Goal: Information Seeking & Learning: Learn about a topic

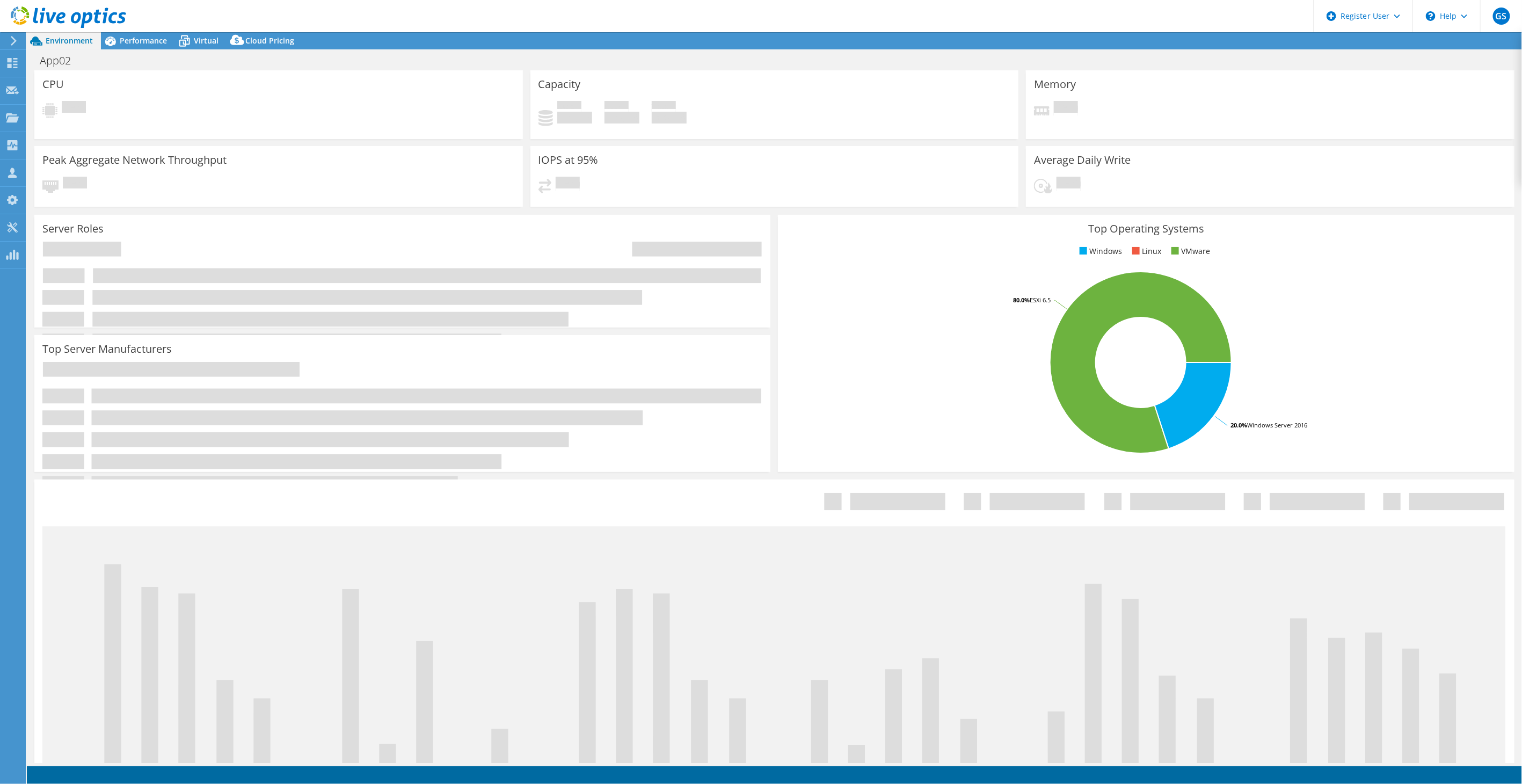
select select "USEast"
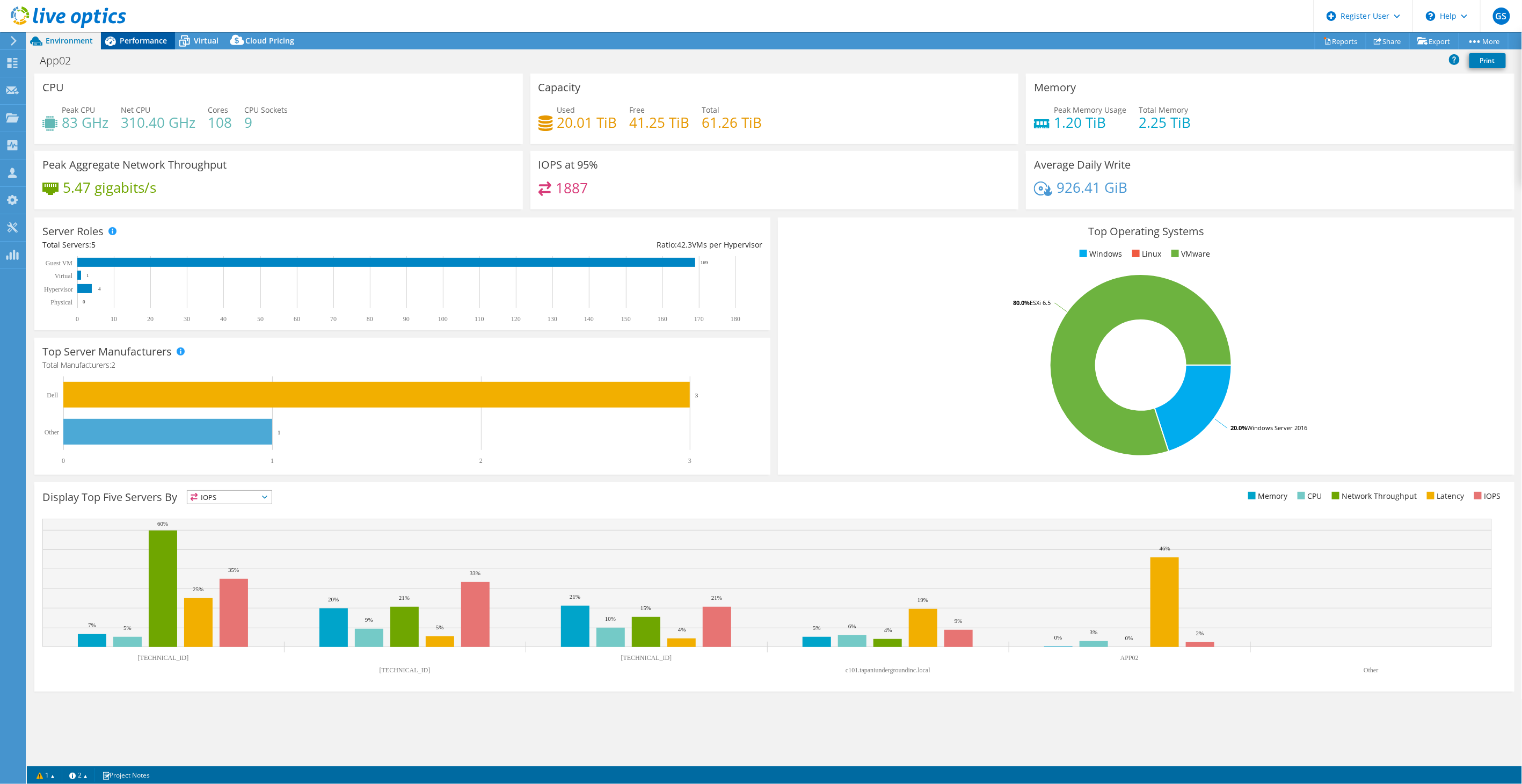
click at [142, 45] on span "Performance" at bounding box center [144, 40] width 47 height 10
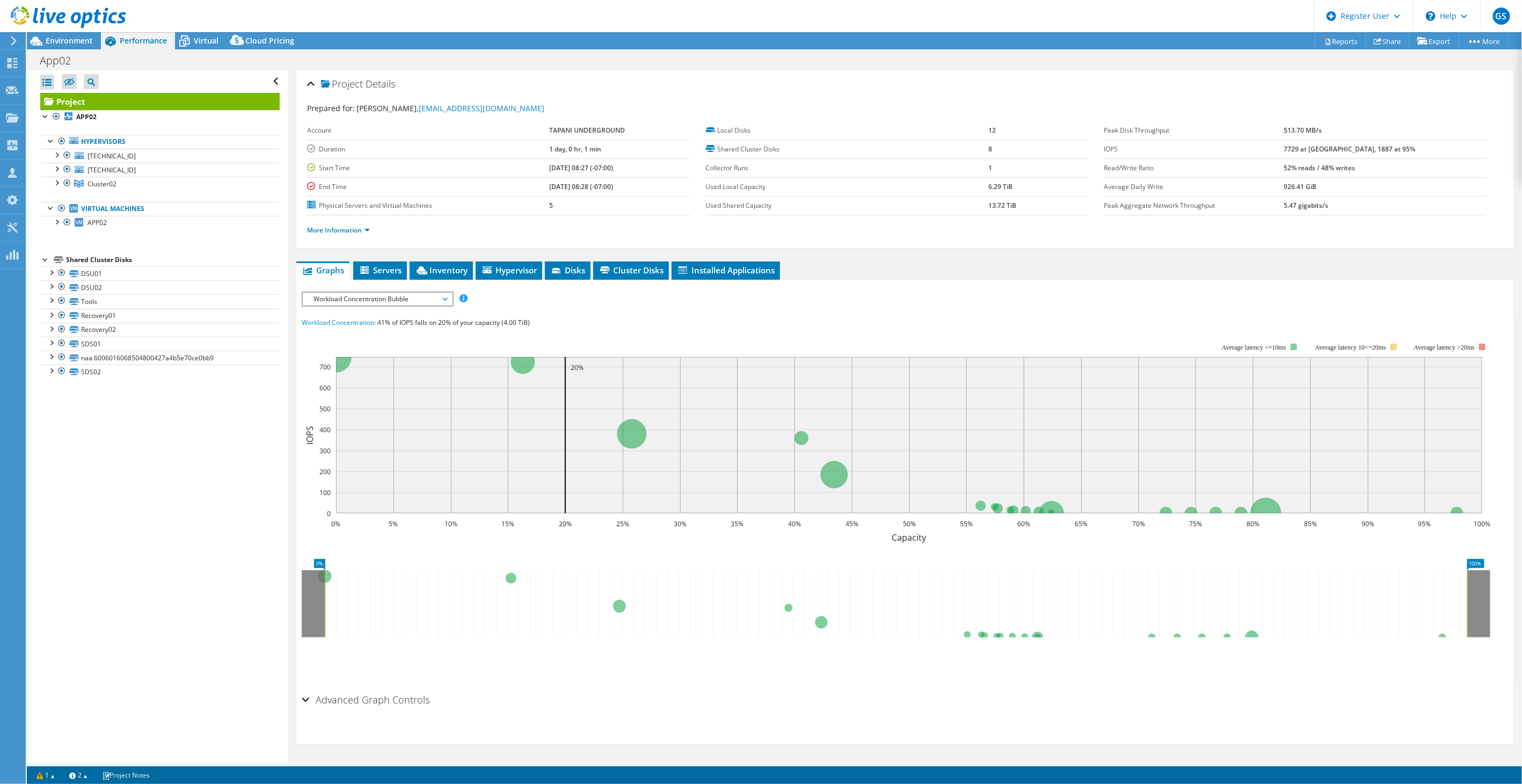
click at [392, 296] on span "Workload Concentration Bubble" at bounding box center [378, 299] width 138 height 13
click at [347, 347] on li "Latency" at bounding box center [377, 350] width 149 height 13
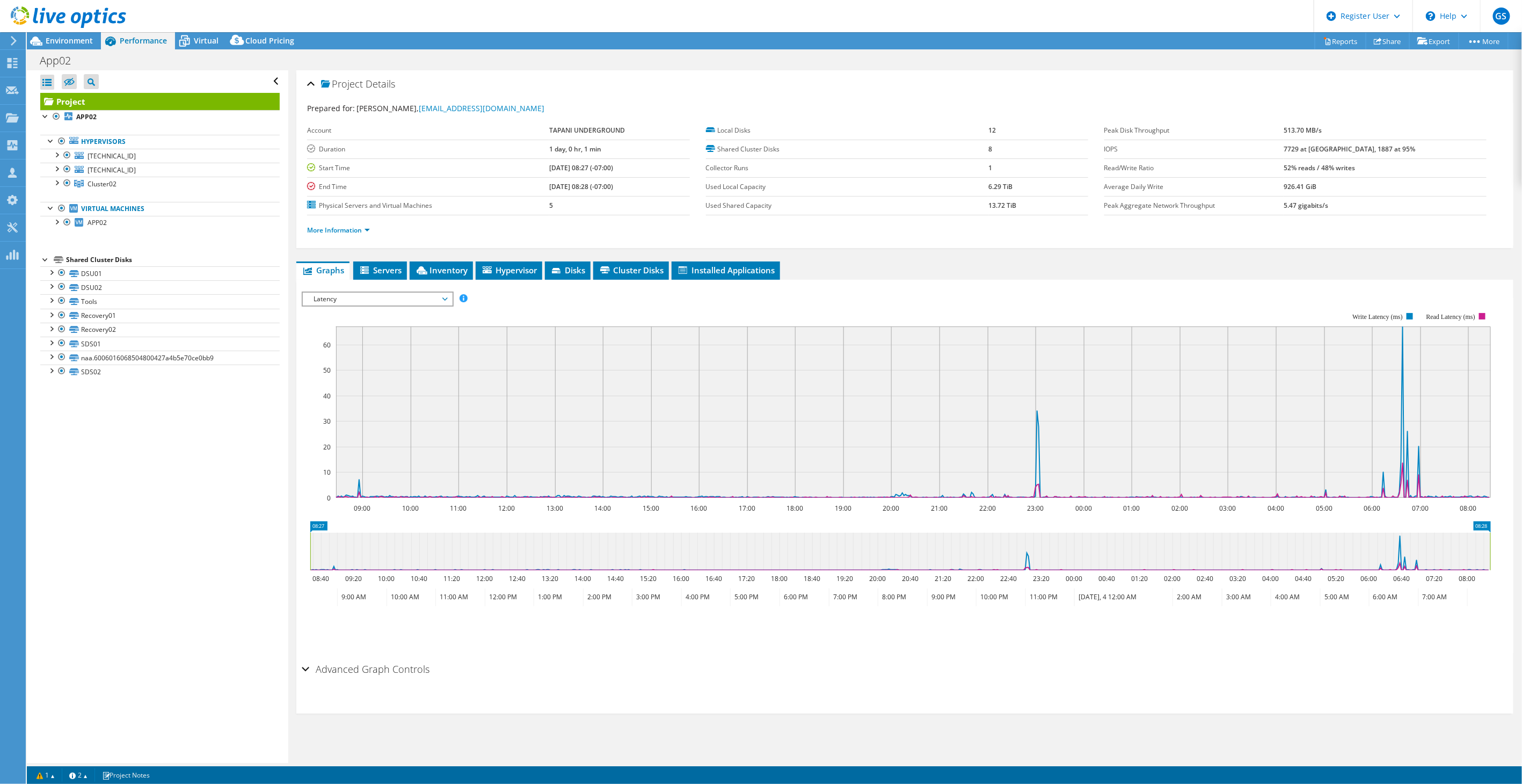
click at [356, 298] on span "Latency" at bounding box center [378, 299] width 138 height 13
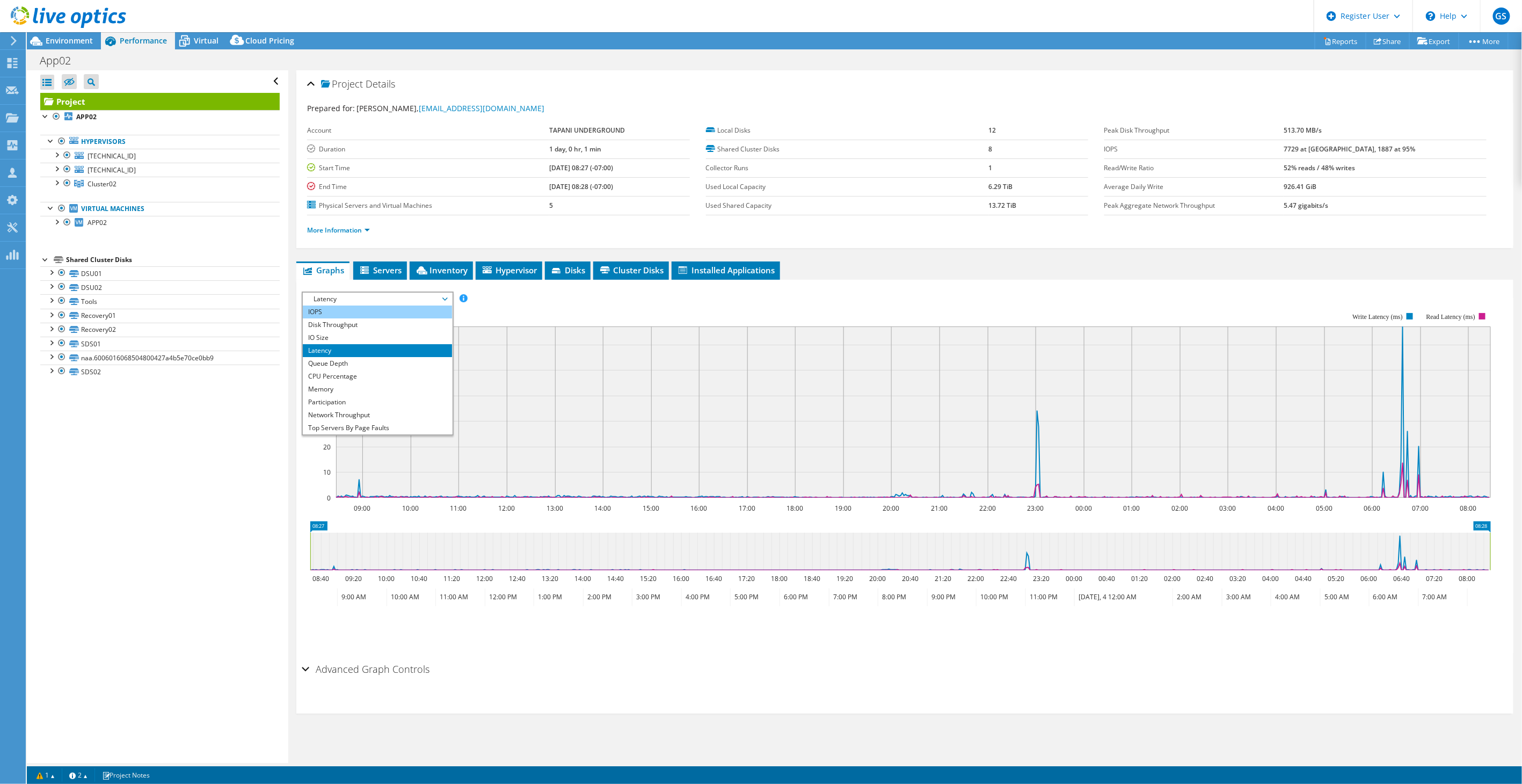
click at [340, 314] on li "IOPS" at bounding box center [377, 312] width 149 height 13
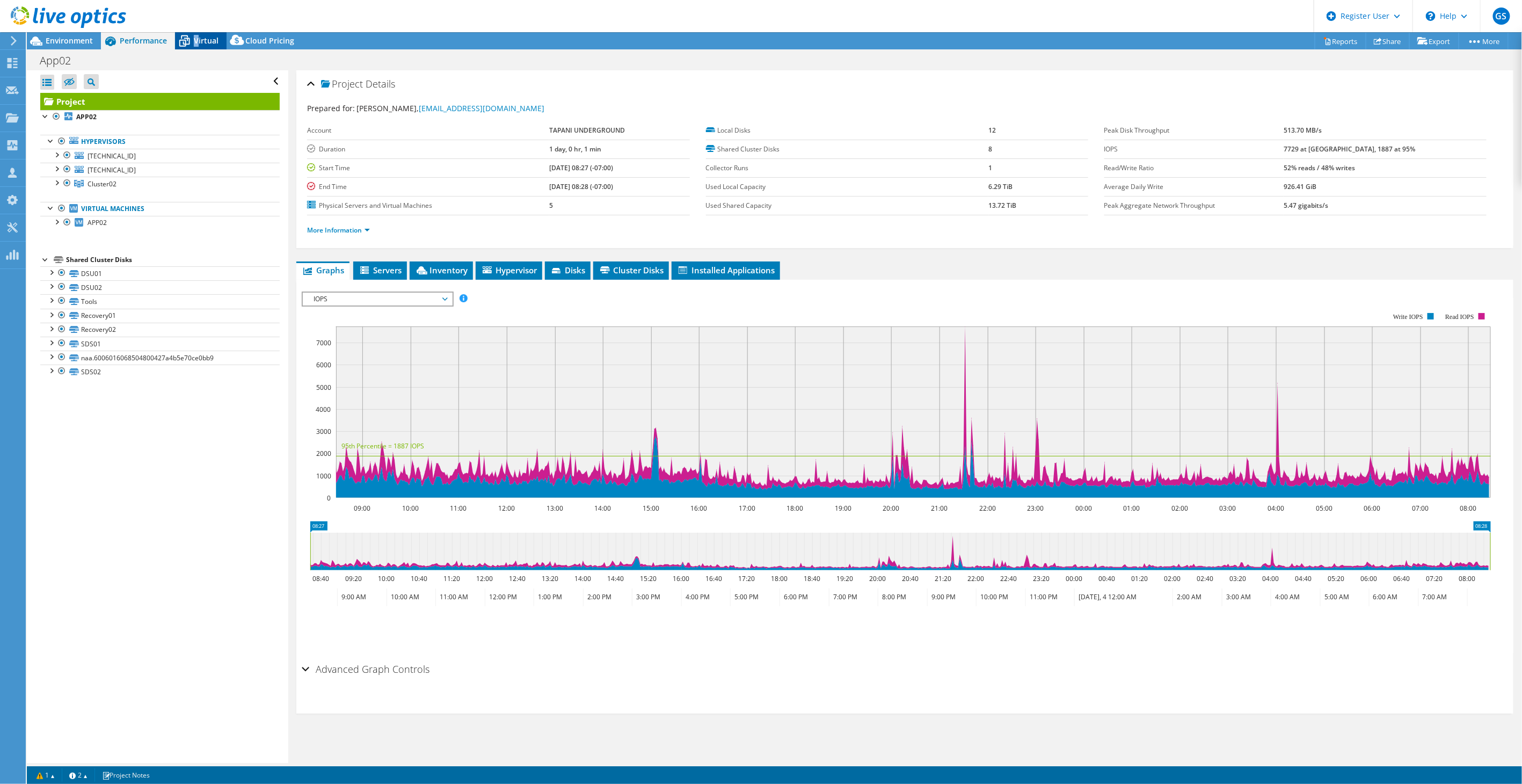
click at [196, 45] on div "Virtual" at bounding box center [200, 41] width 51 height 17
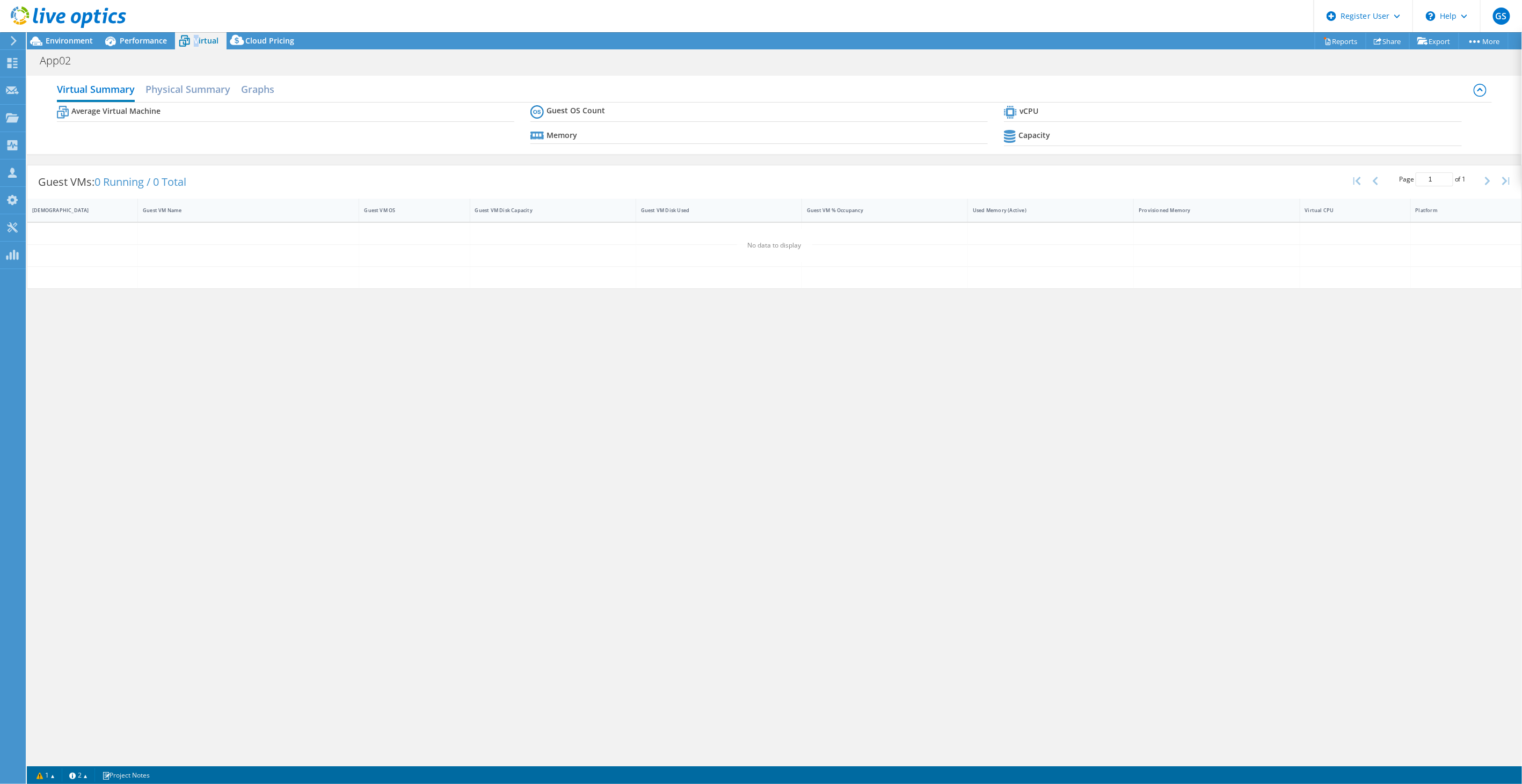
click at [196, 42] on span "Virtual" at bounding box center [206, 40] width 25 height 10
click at [45, 44] on icon at bounding box center [36, 41] width 19 height 19
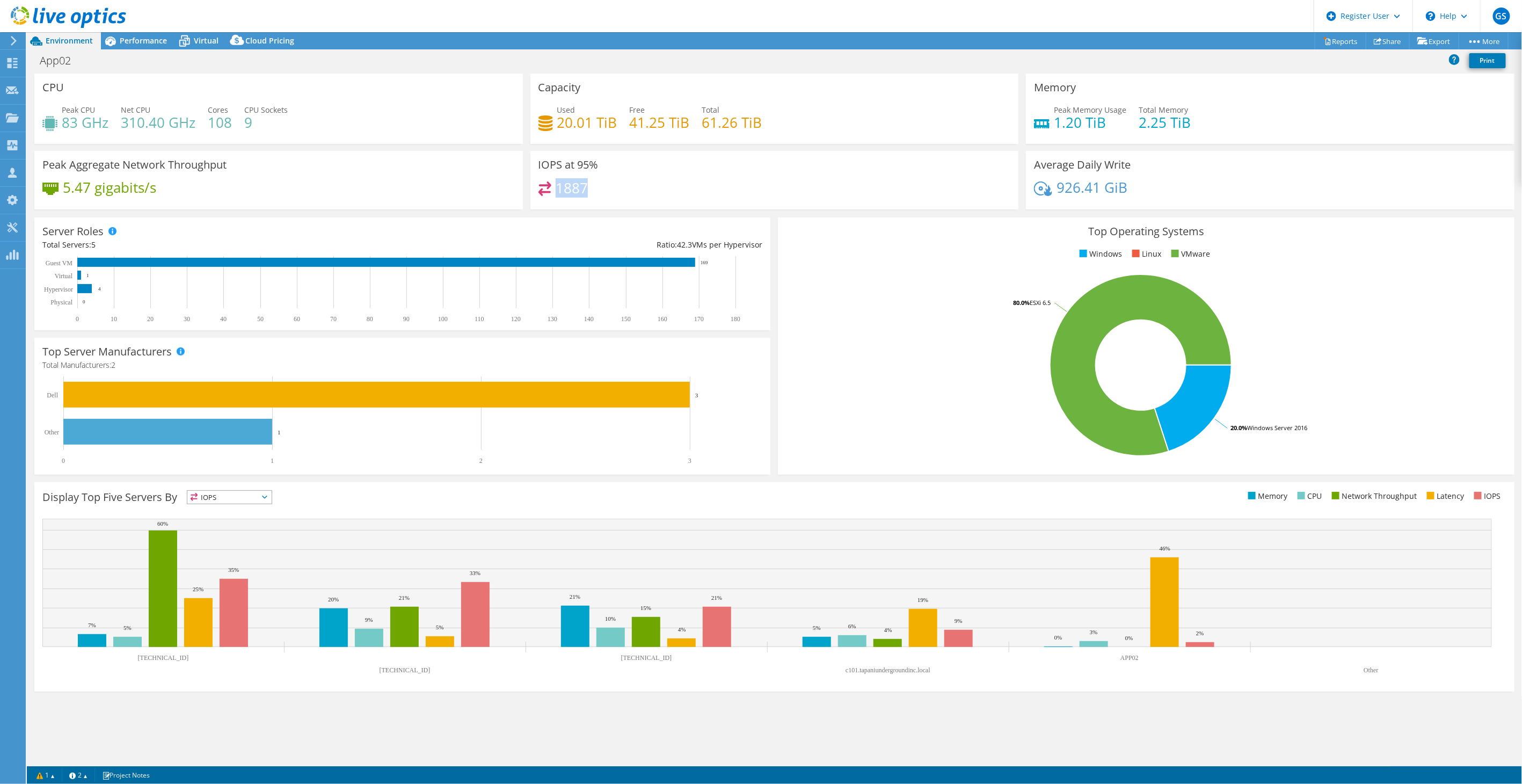
drag, startPoint x: 557, startPoint y: 185, endPoint x: 583, endPoint y: 197, distance: 28.6
click at [583, 197] on div "1887" at bounding box center [775, 193] width 473 height 23
drag, startPoint x: 582, startPoint y: 197, endPoint x: 545, endPoint y: 174, distance: 43.6
click at [564, 175] on div "IOPS at 95% 1887" at bounding box center [775, 180] width 489 height 58
drag, startPoint x: 132, startPoint y: 46, endPoint x: 168, endPoint y: 43, distance: 36.1
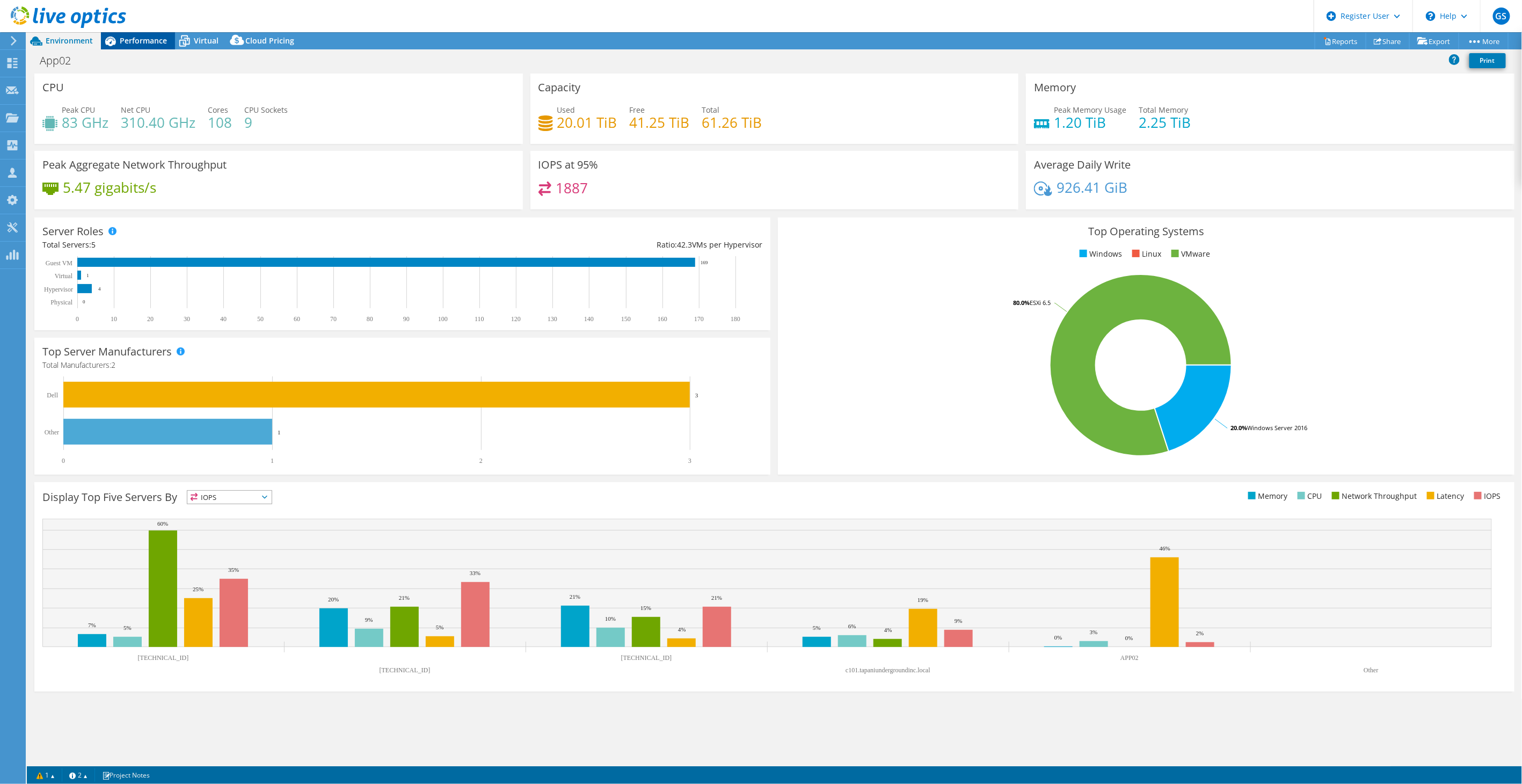
click at [133, 45] on div "Performance" at bounding box center [138, 41] width 74 height 17
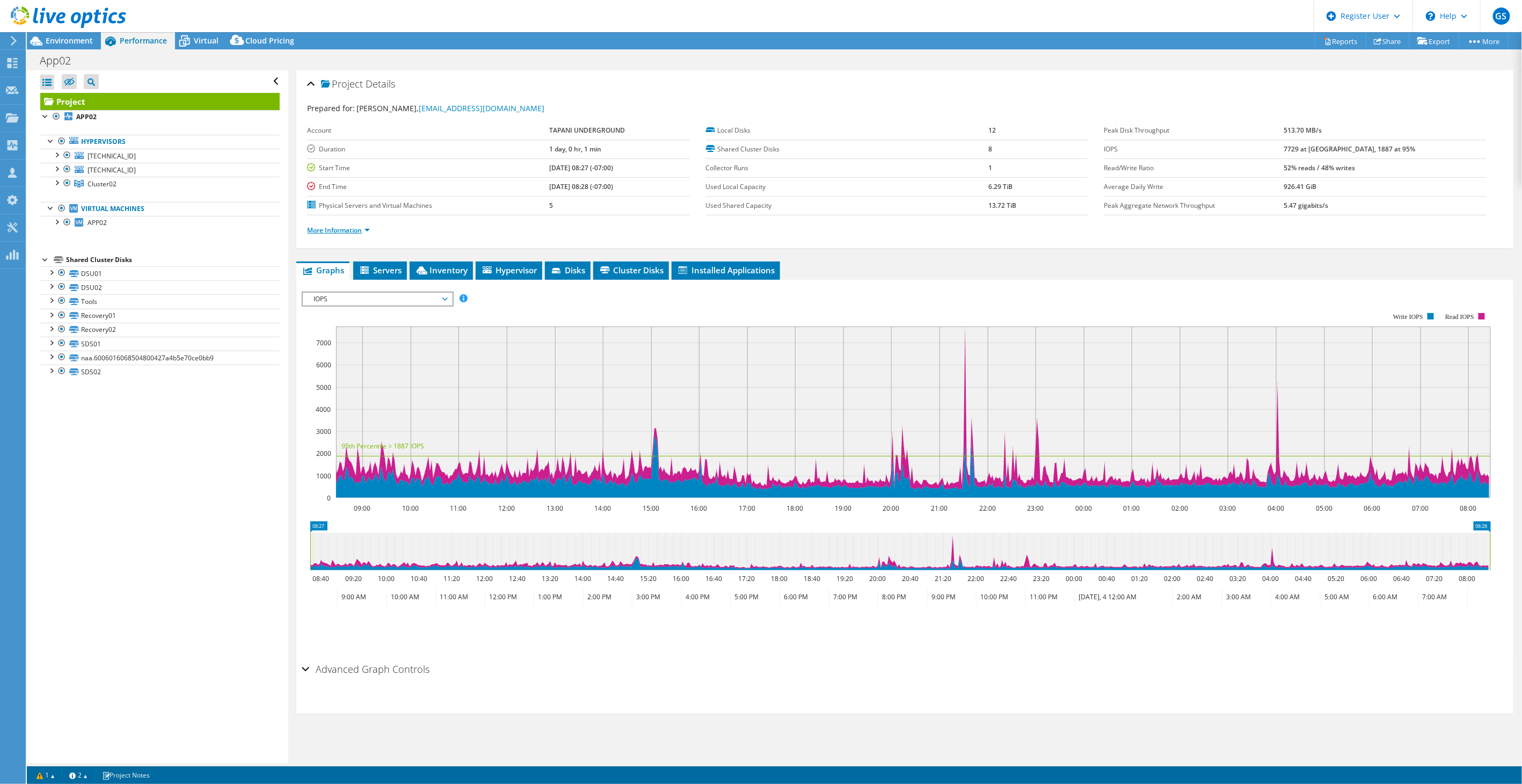
click at [344, 229] on link "More Information" at bounding box center [339, 230] width 63 height 9
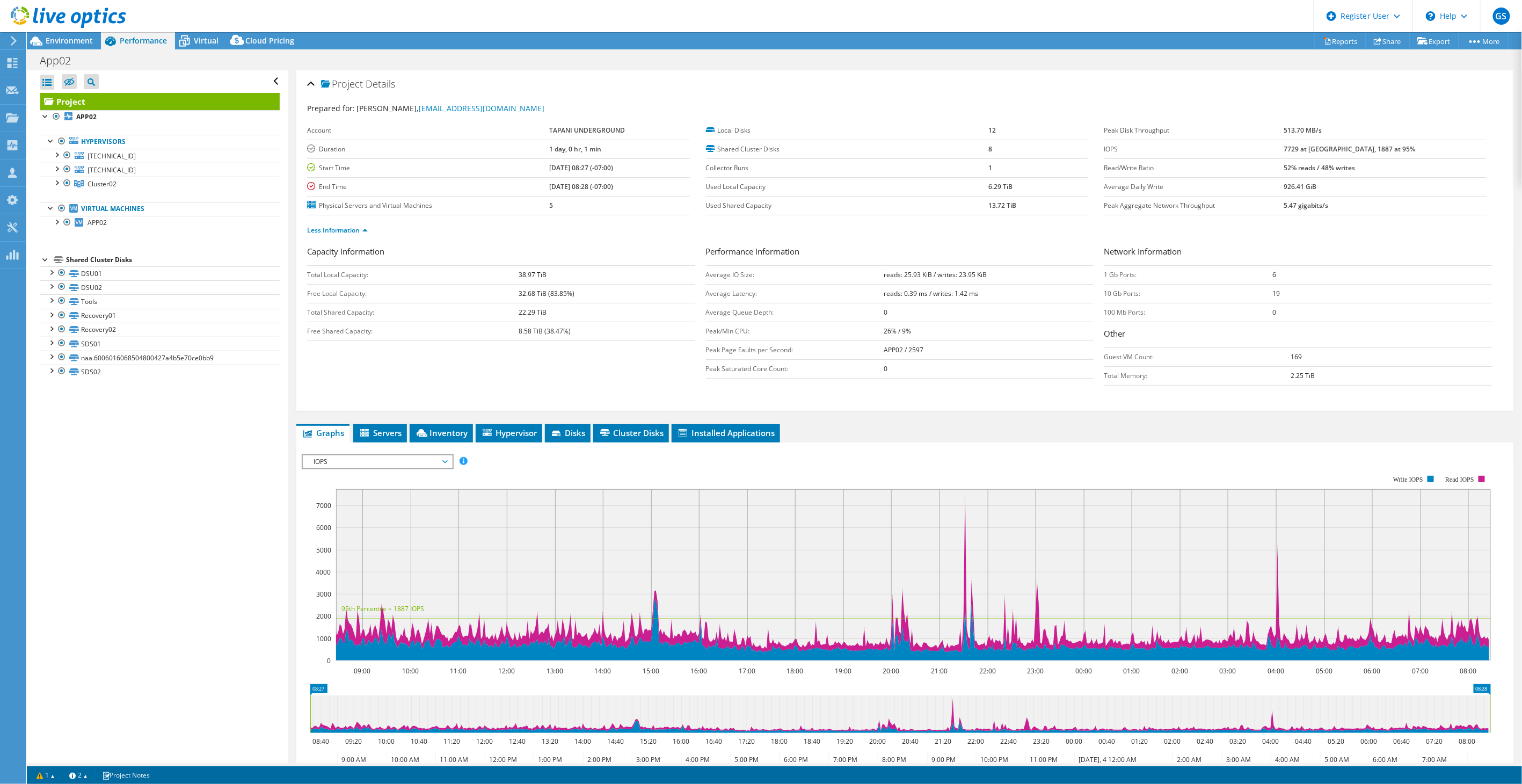
drag, startPoint x: 1329, startPoint y: 146, endPoint x: 1412, endPoint y: 149, distance: 83.1
click at [1412, 149] on tr "IOPS 7729 at [GEOGRAPHIC_DATA], 1887 at 95%" at bounding box center [1295, 149] width 382 height 19
drag, startPoint x: 1412, startPoint y: 149, endPoint x: 1344, endPoint y: 149, distance: 68.0
click at [1344, 149] on b "7729 at [GEOGRAPHIC_DATA], 1887 at 95%" at bounding box center [1349, 148] width 132 height 9
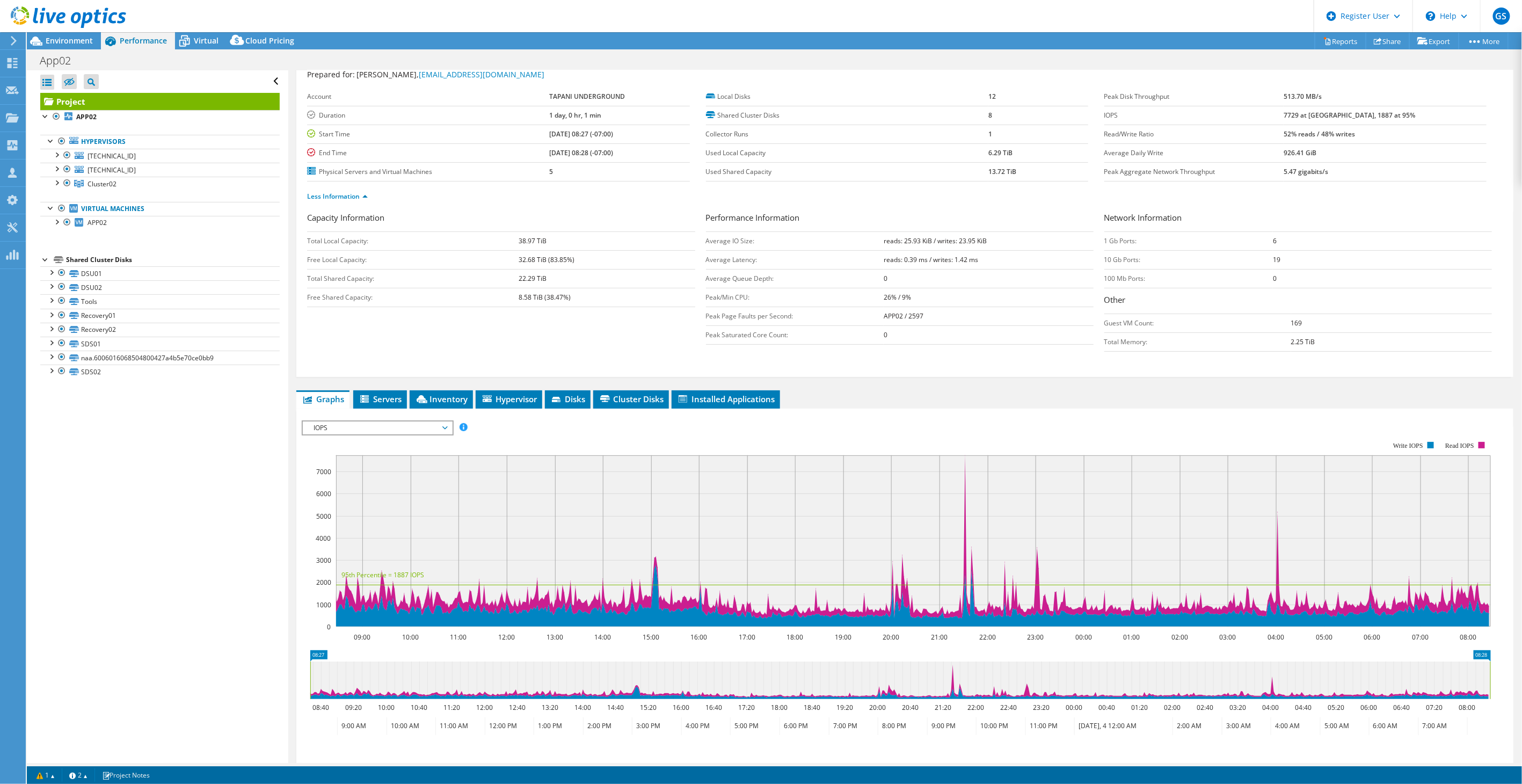
scroll to position [60, 0]
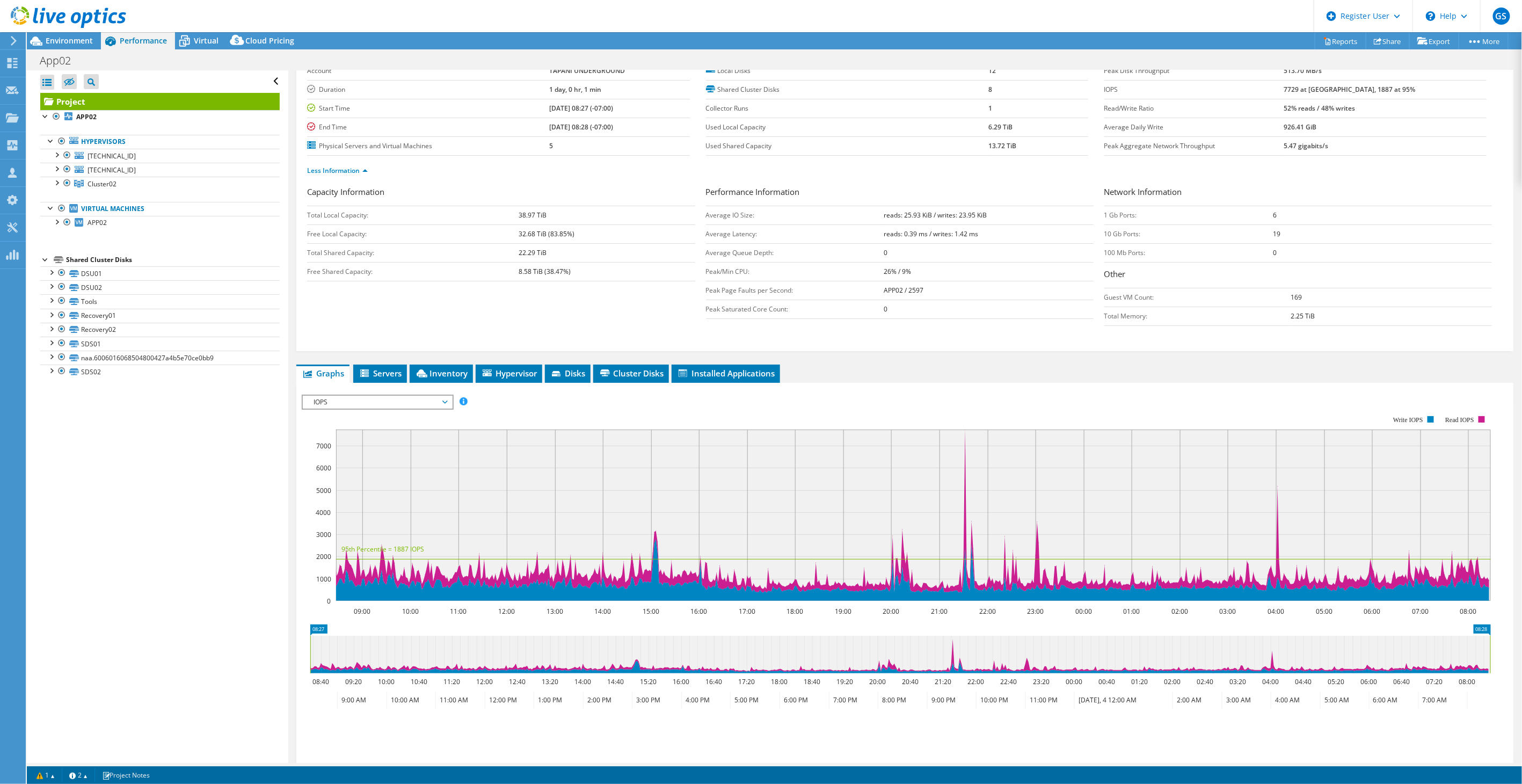
click at [363, 396] on span "IOPS" at bounding box center [378, 402] width 138 height 13
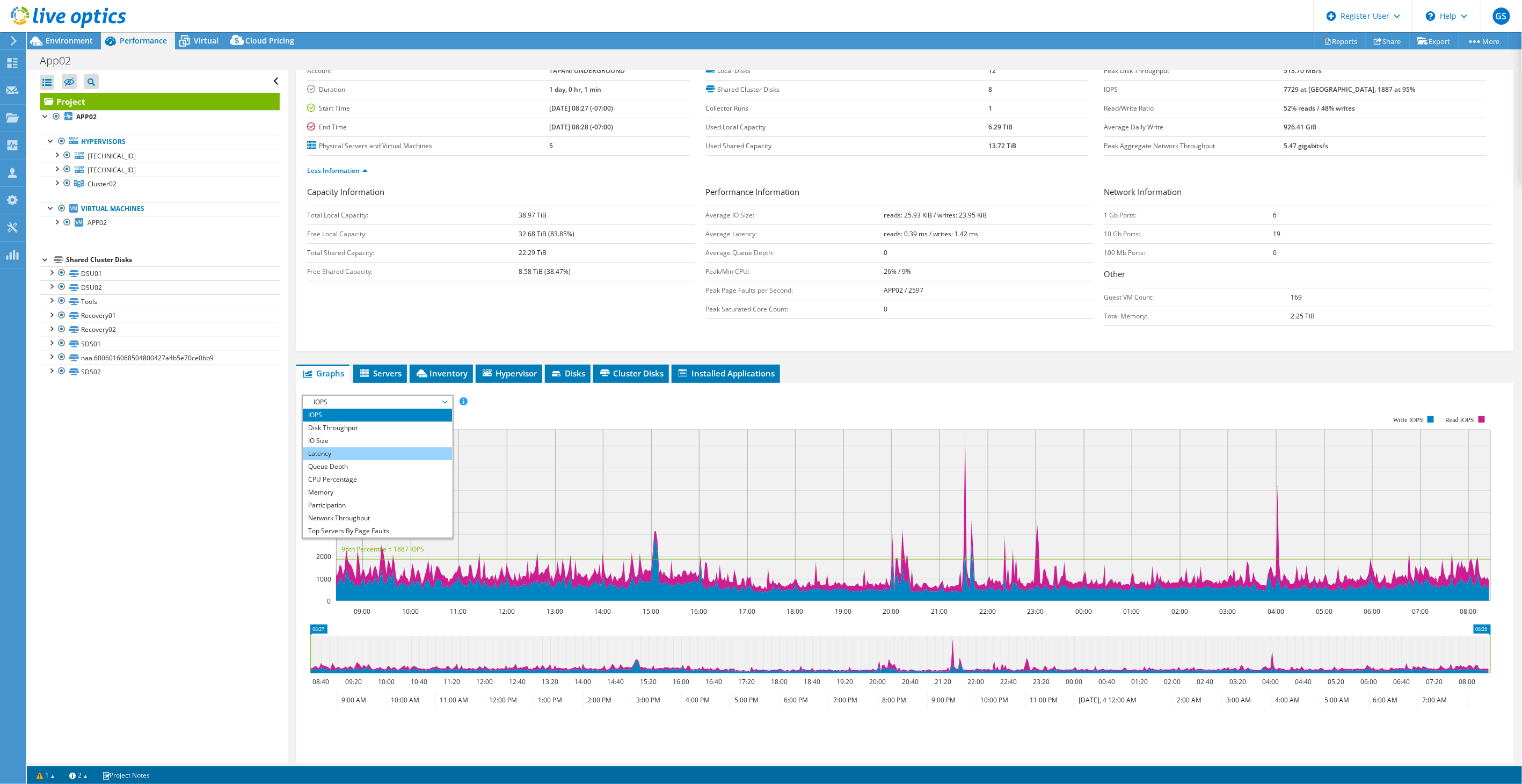
click at [362, 450] on li "Latency" at bounding box center [377, 454] width 149 height 13
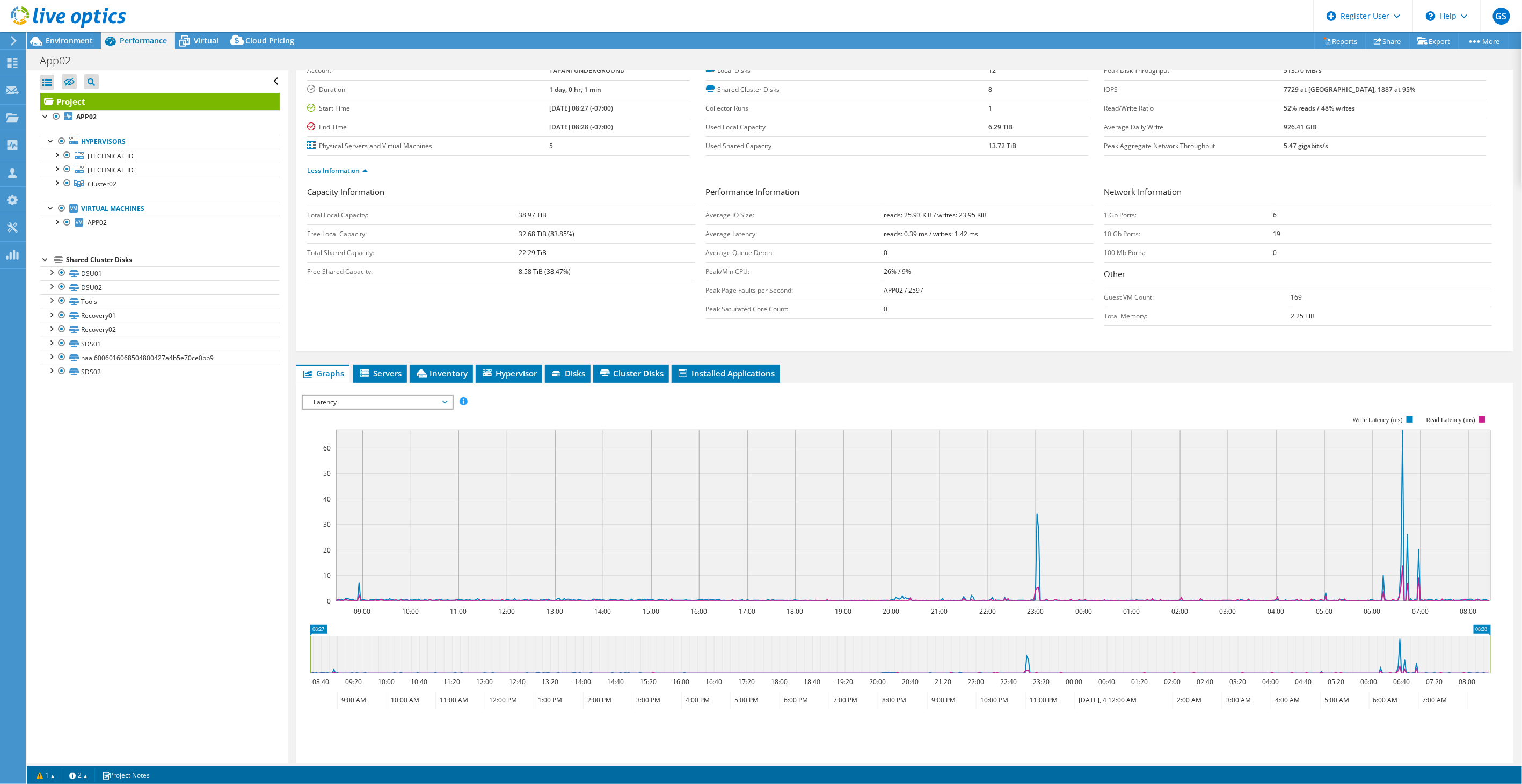
drag, startPoint x: 368, startPoint y: 395, endPoint x: 378, endPoint y: 399, distance: 10.8
click at [368, 396] on span "Latency" at bounding box center [378, 402] width 138 height 13
click at [344, 425] on li "Queue Depth" at bounding box center [377, 428] width 149 height 13
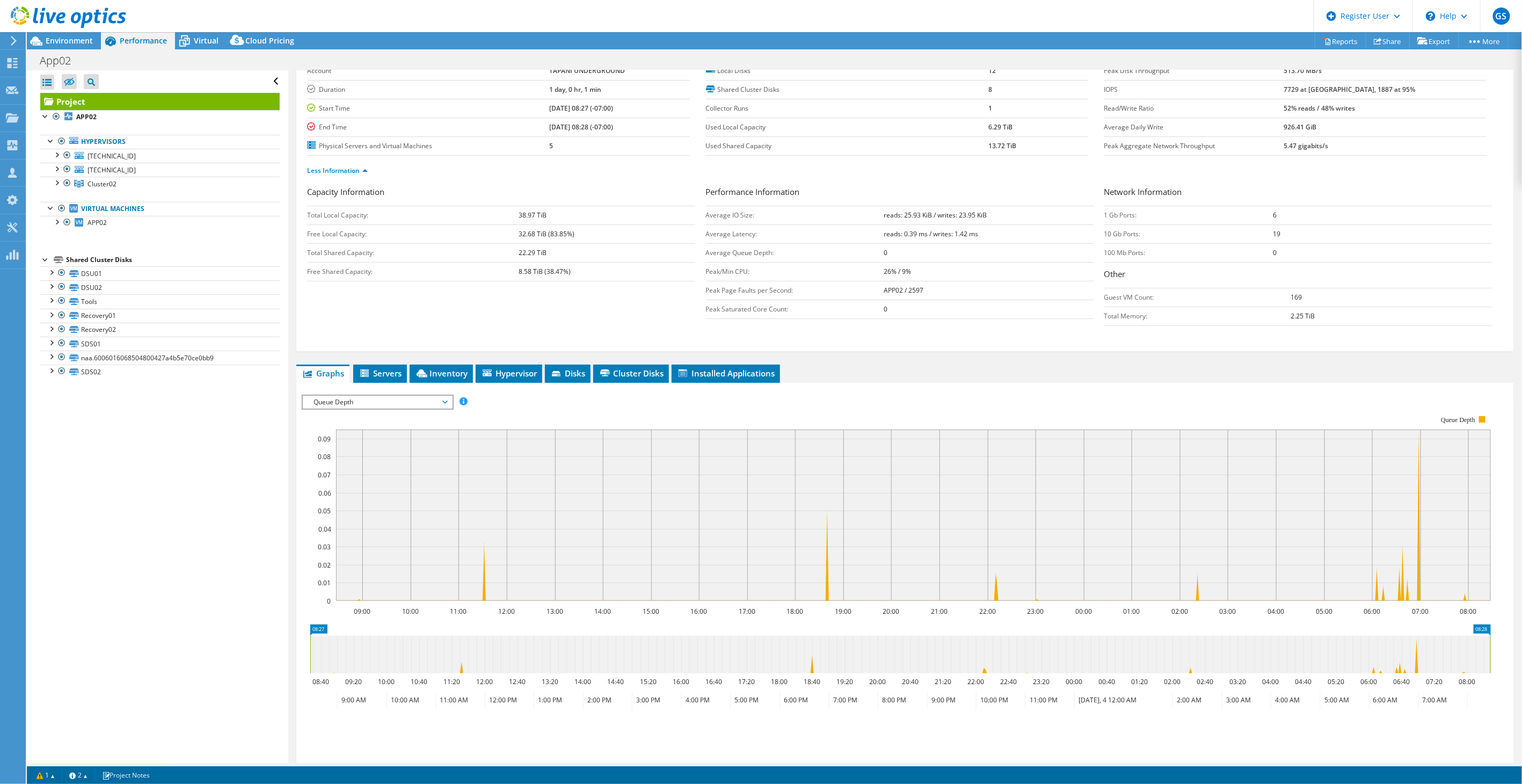
click at [347, 396] on span "Queue Depth" at bounding box center [378, 402] width 138 height 13
click at [347, 442] on li "CPU Percentage" at bounding box center [377, 441] width 149 height 13
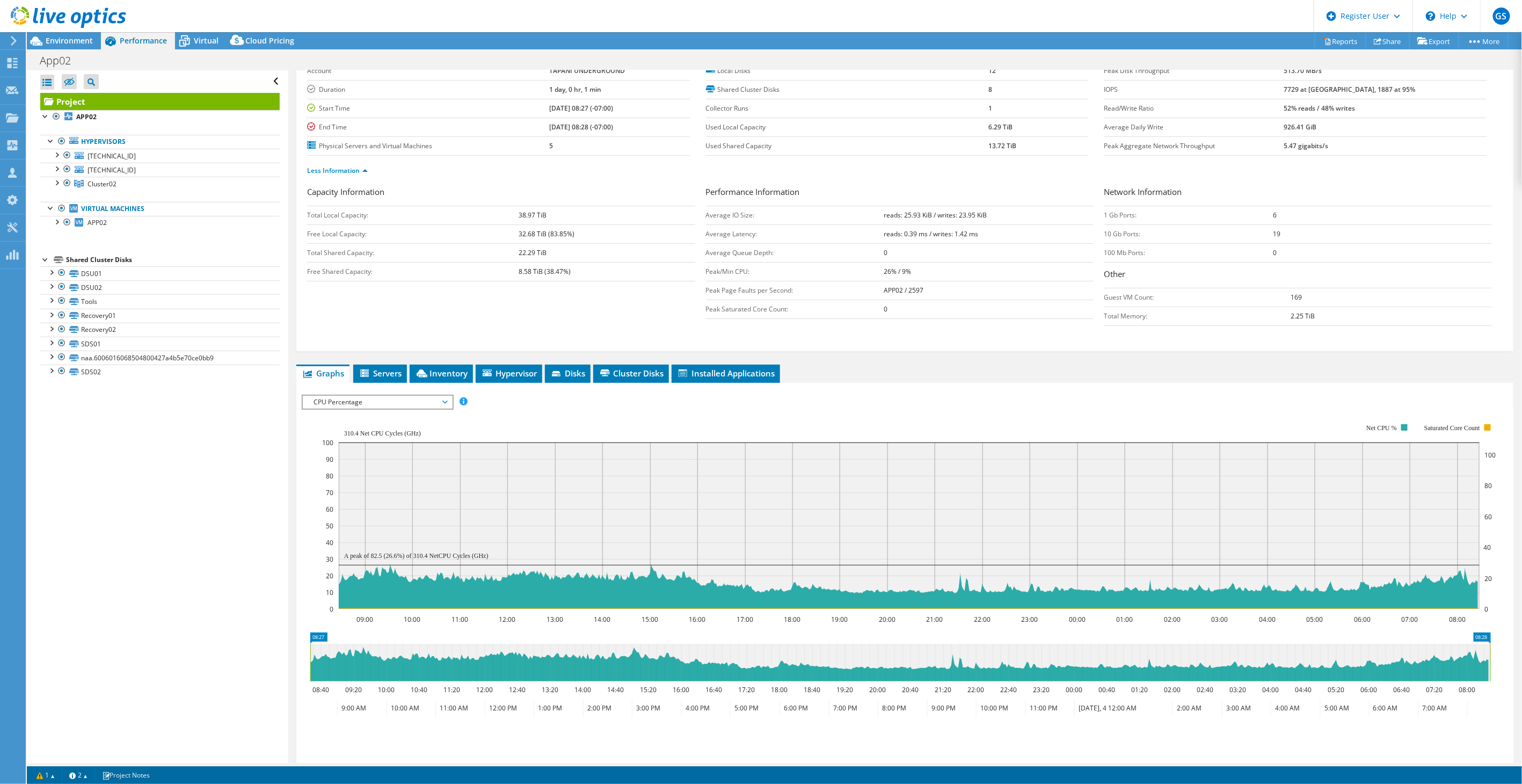
click at [350, 401] on span "CPU Percentage" at bounding box center [378, 402] width 138 height 13
click at [342, 453] on li "Memory" at bounding box center [377, 454] width 149 height 13
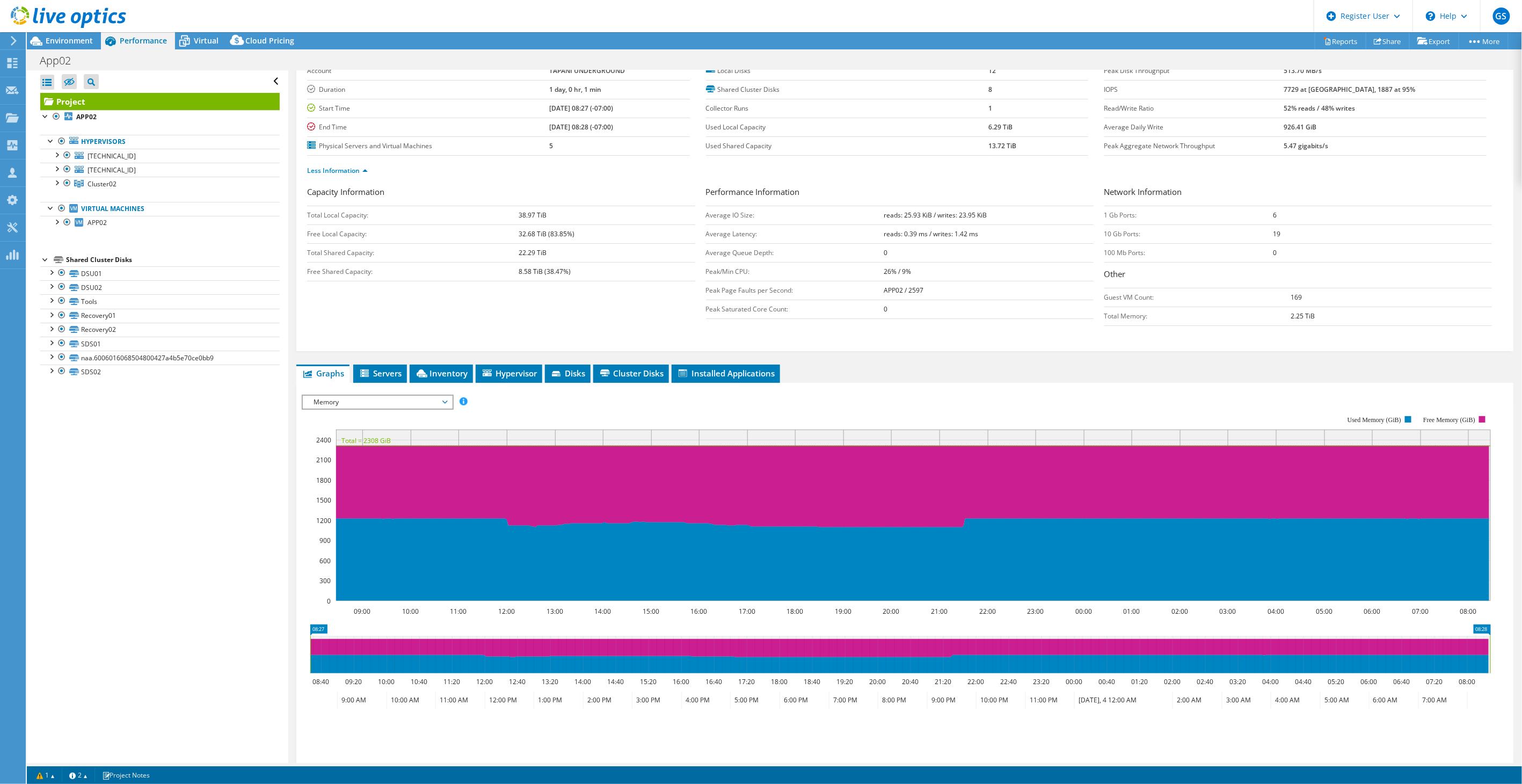
click at [365, 397] on span "Memory" at bounding box center [378, 402] width 138 height 13
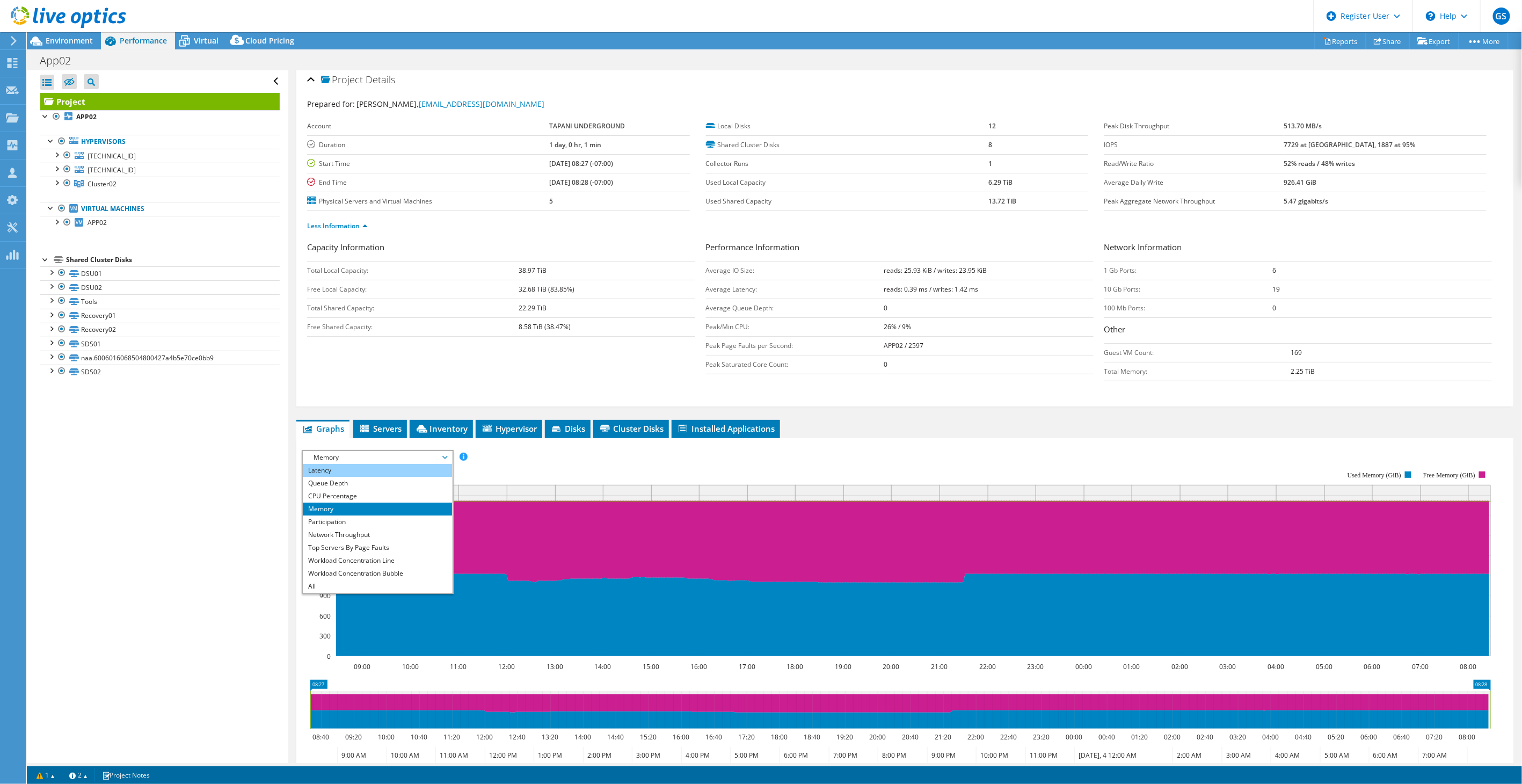
scroll to position [0, 0]
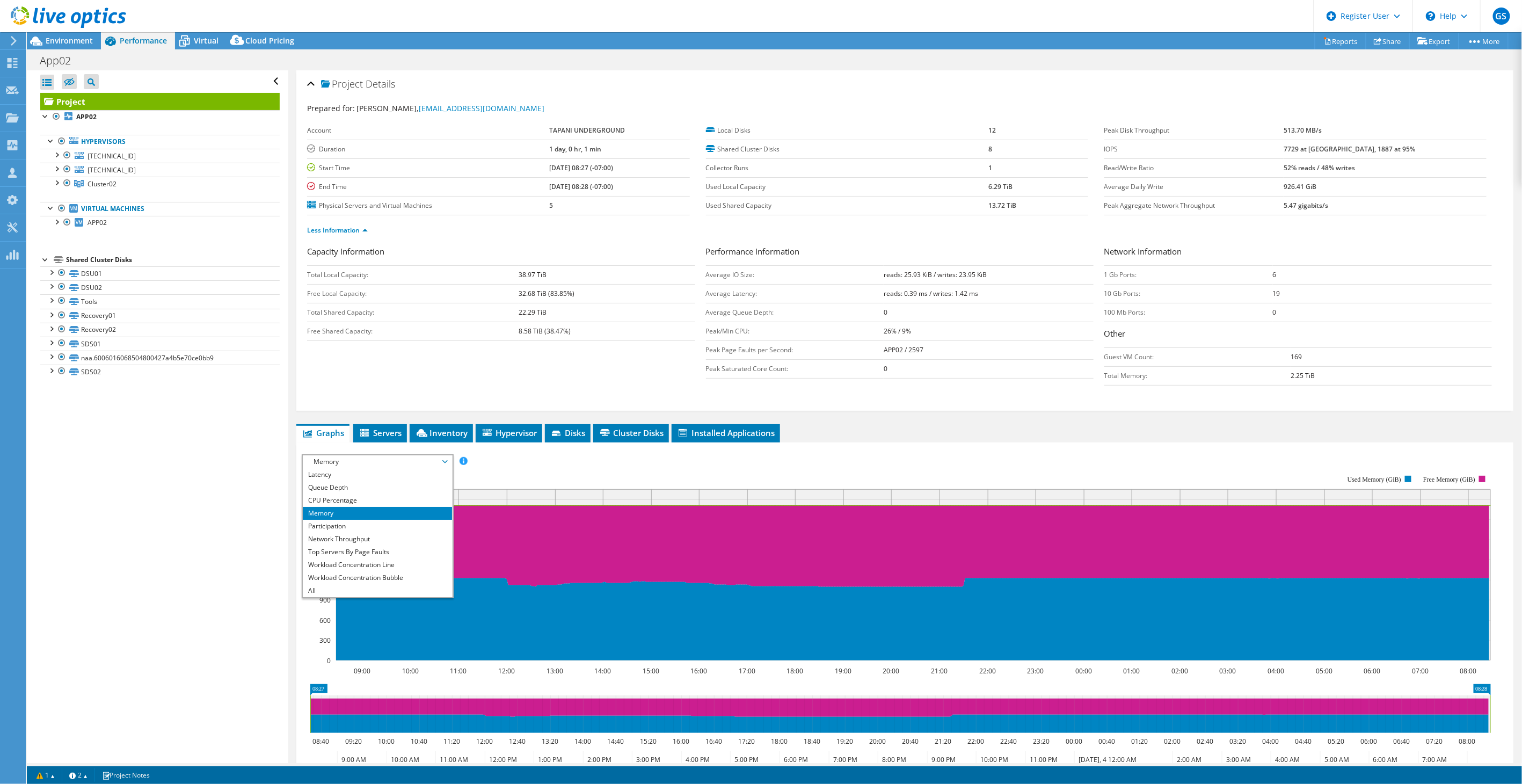
click at [347, 460] on span "Memory" at bounding box center [378, 462] width 138 height 13
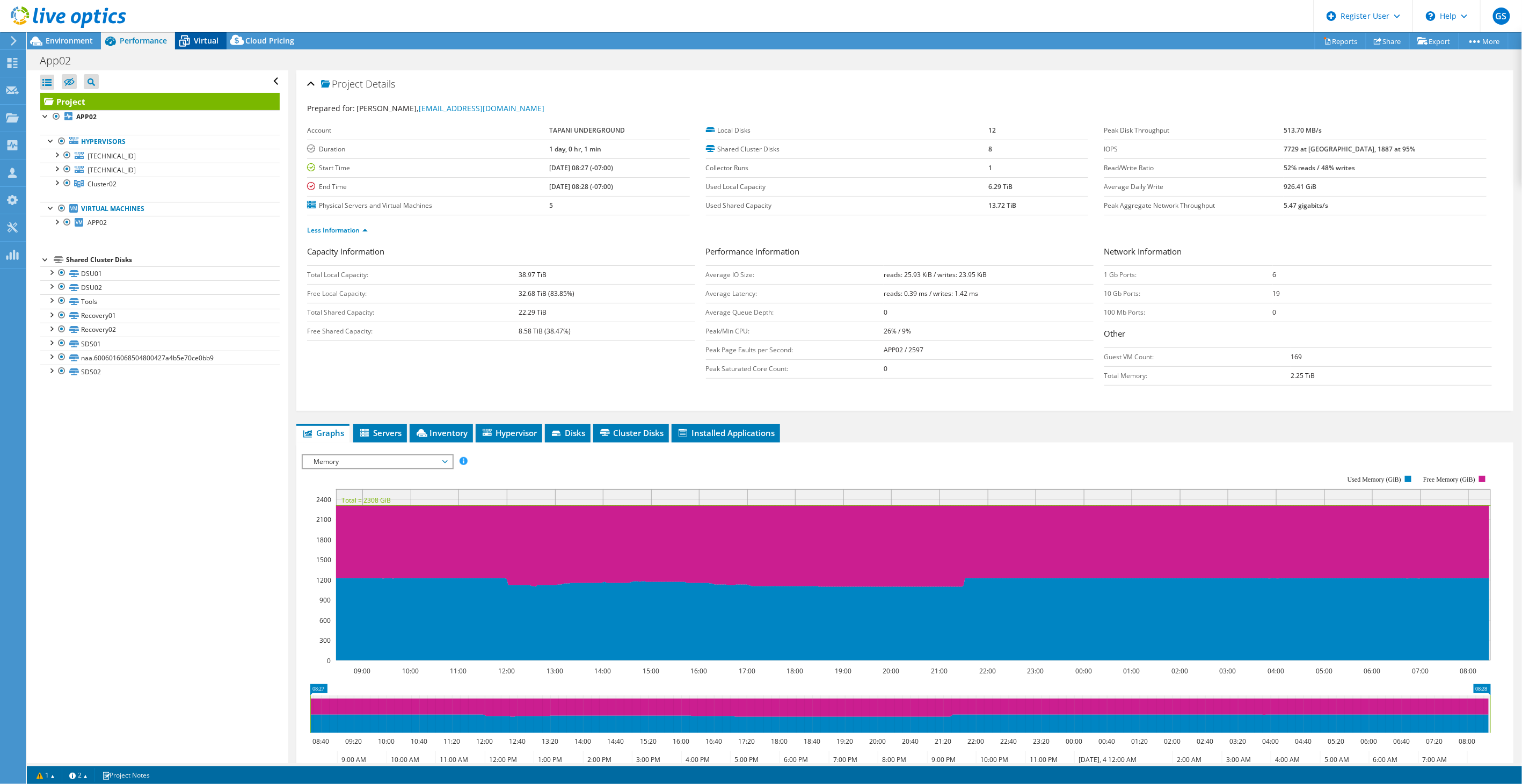
click at [209, 36] on span "Virtual" at bounding box center [206, 40] width 25 height 10
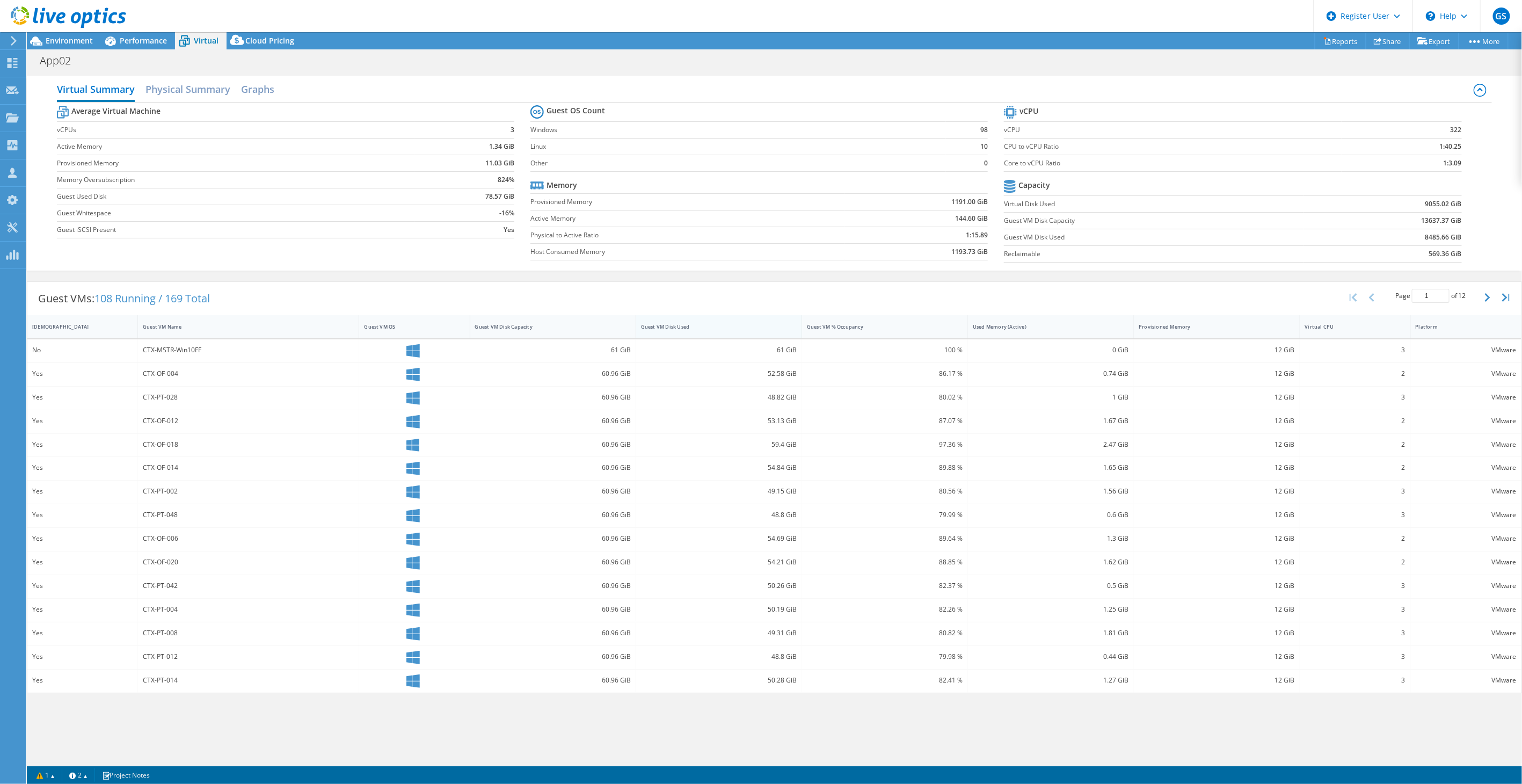
click at [656, 323] on div "Guest VM Disk Used" at bounding box center [713, 327] width 152 height 17
click at [656, 324] on div "Guest VM Disk Used" at bounding box center [713, 327] width 143 height 7
click at [774, 326] on div "Guest VM Disk Used" at bounding box center [713, 327] width 143 height 7
drag, startPoint x: 138, startPoint y: 350, endPoint x: 186, endPoint y: 347, distance: 48.1
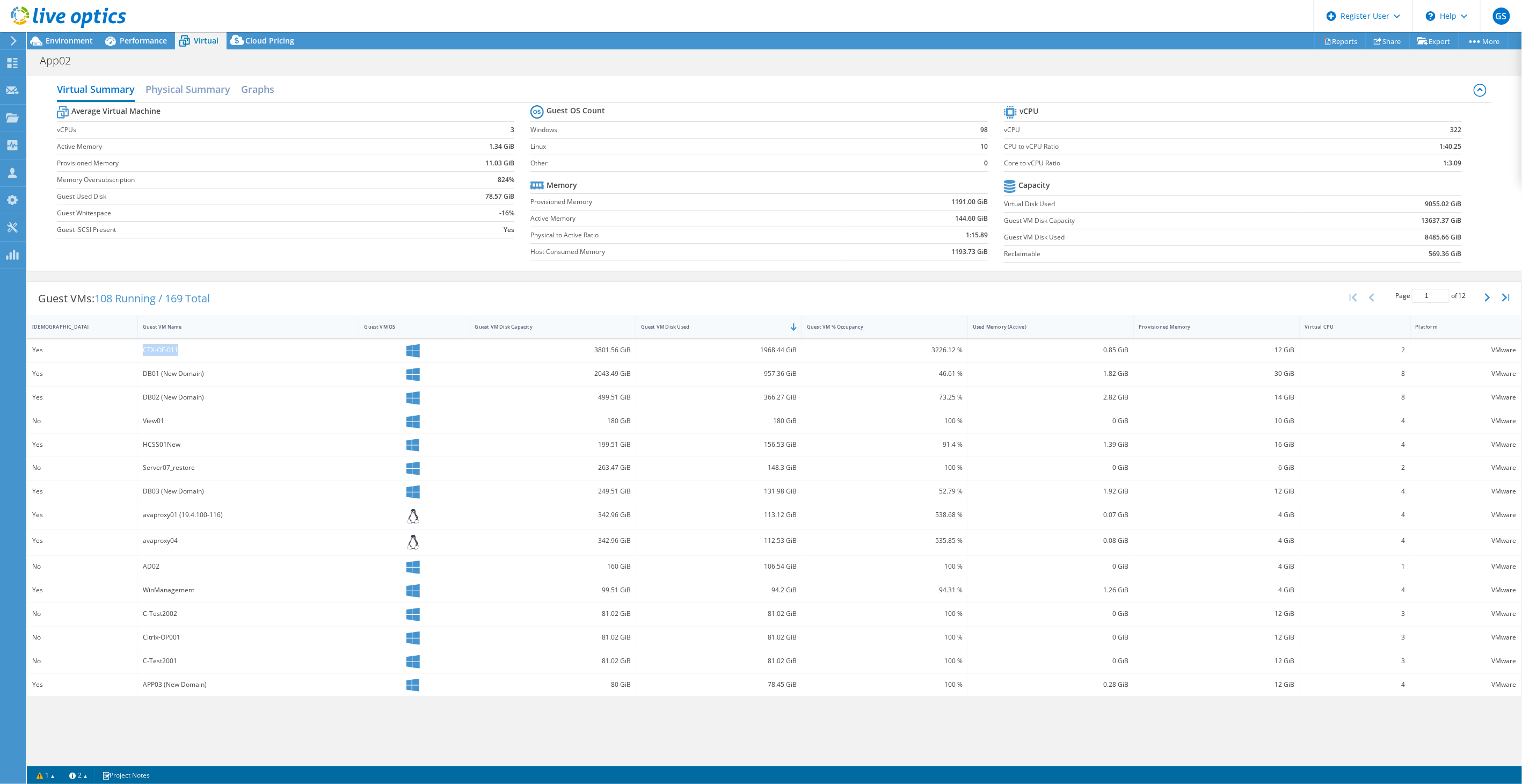
click at [186, 347] on div "CTX-OF-011" at bounding box center [249, 350] width 221 height 23
drag, startPoint x: 186, startPoint y: 347, endPoint x: 317, endPoint y: 298, distance: 139.9
click at [317, 298] on div "Guest VMs: 108 Running / 169 Total Page 1 of 12 5 rows 10 rows 20 rows 25 rows …" at bounding box center [774, 298] width 1494 height 33
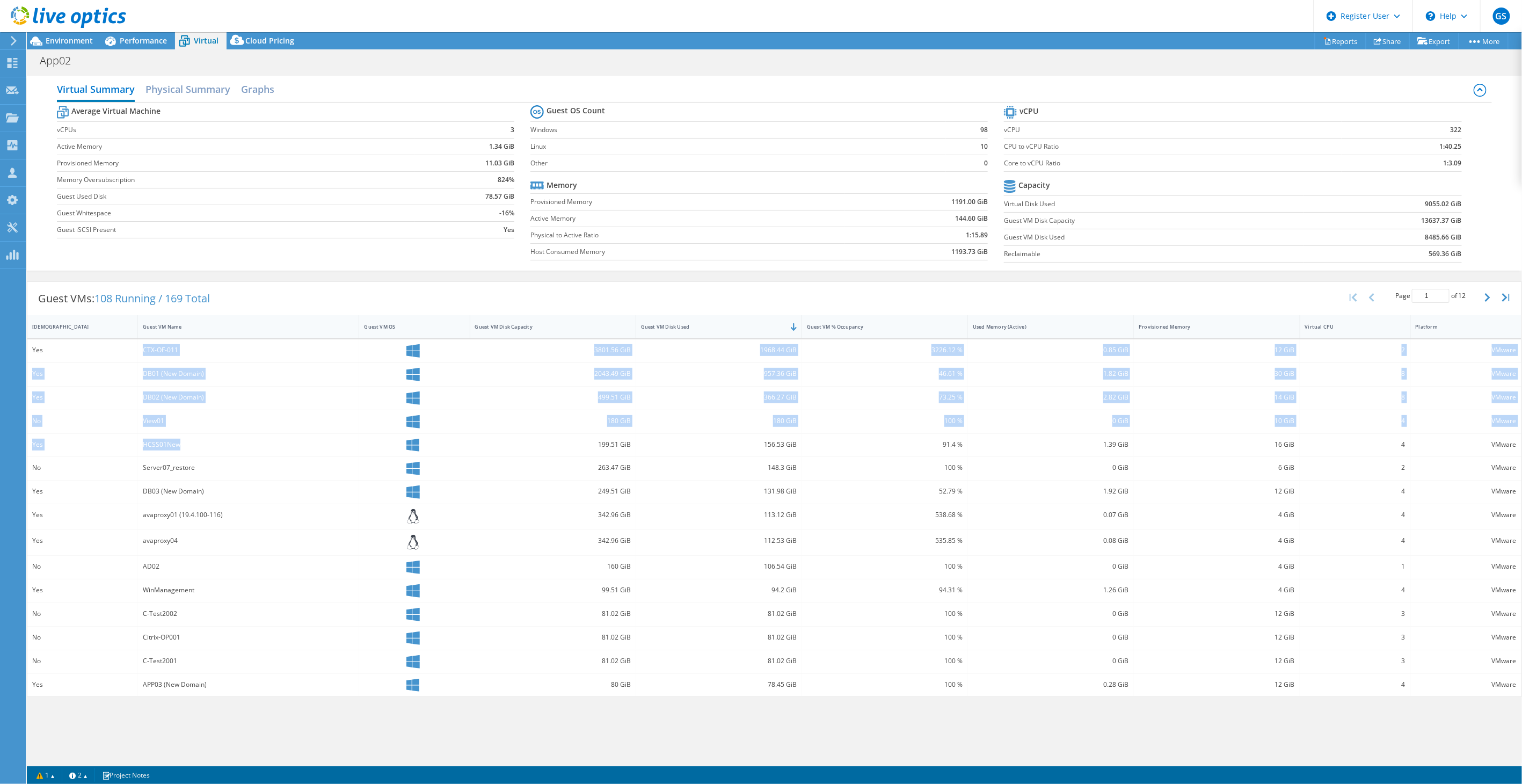
drag, startPoint x: 184, startPoint y: 442, endPoint x: 141, endPoint y: 350, distance: 101.6
click at [141, 350] on div "Yes CTX-OF-011 3801.56 GiB 1968.44 GiB 3226.12 % 0.85 GiB 12 GiB 2 VMware Yes D…" at bounding box center [774, 518] width 1494 height 357
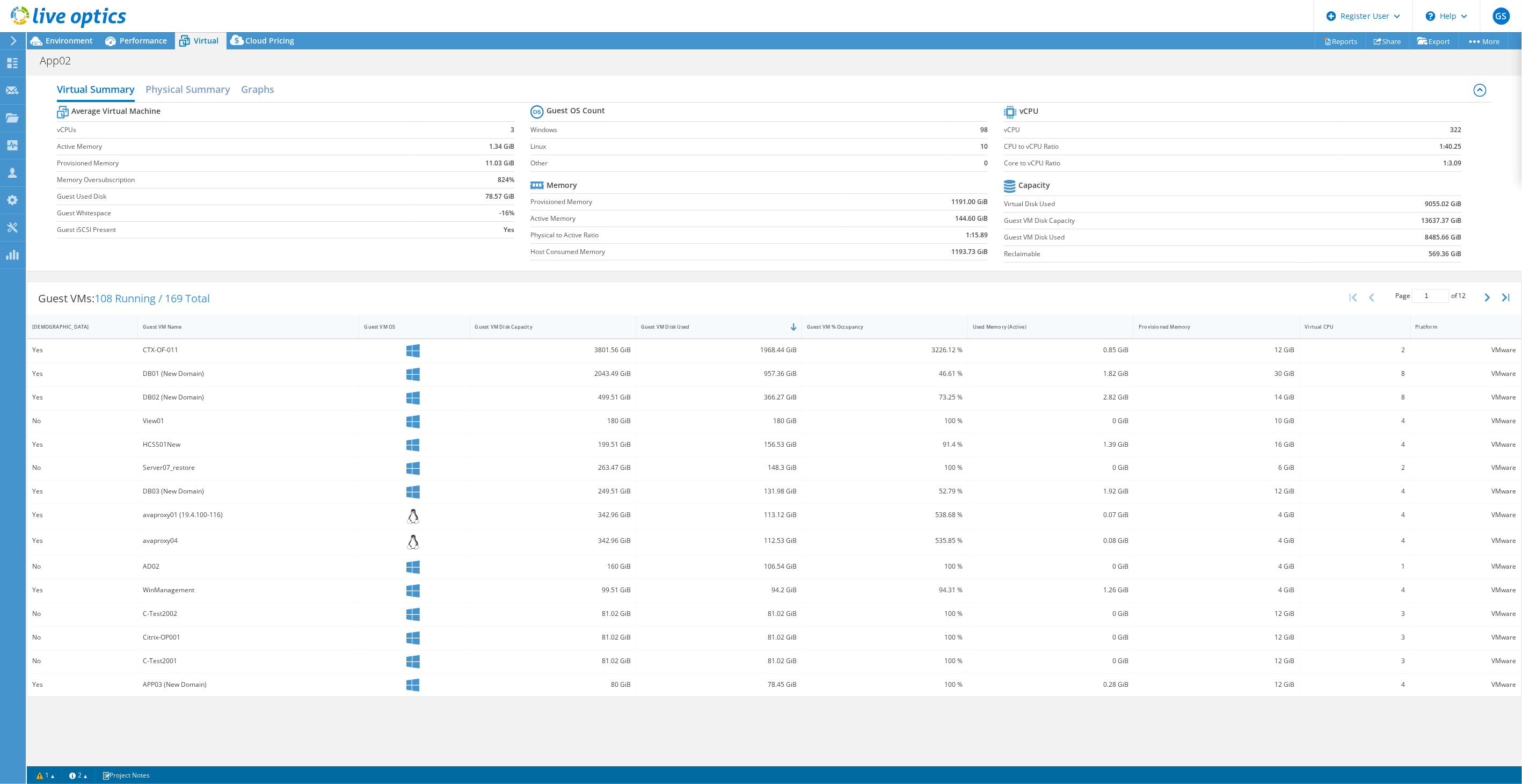
click at [388, 284] on div "Guest VMs: 108 Running / 169 Total Page 1 of 12 5 rows 10 rows 20 rows 25 rows …" at bounding box center [774, 298] width 1494 height 33
drag, startPoint x: 149, startPoint y: 349, endPoint x: 183, endPoint y: 347, distance: 34.1
click at [183, 347] on div "CTX-OF-011" at bounding box center [248, 350] width 211 height 12
drag, startPoint x: 183, startPoint y: 347, endPoint x: 162, endPoint y: 347, distance: 21.0
click at [162, 347] on div "CTX-OF-011" at bounding box center [248, 350] width 211 height 12
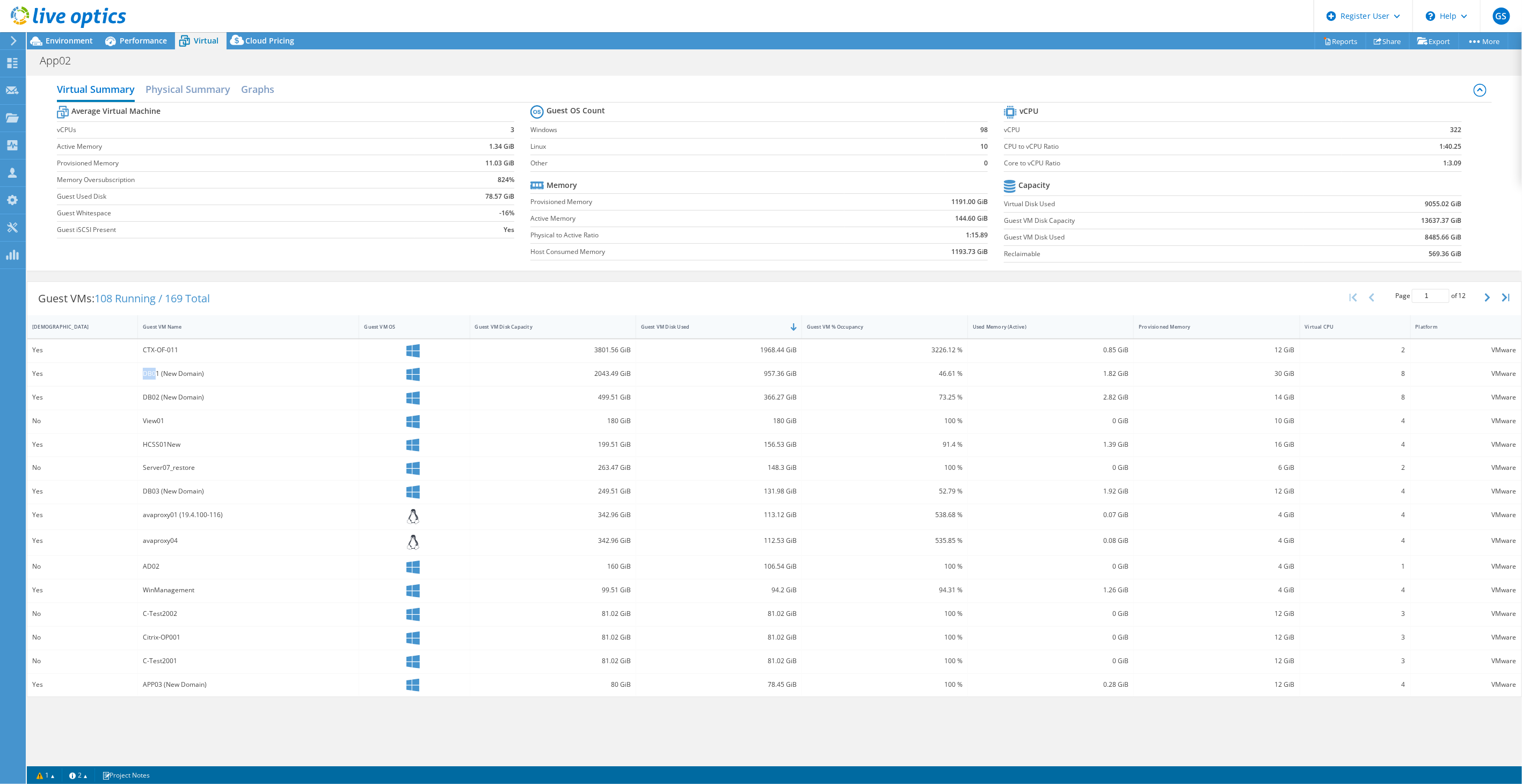
drag, startPoint x: 144, startPoint y: 373, endPoint x: 156, endPoint y: 373, distance: 12.0
click at [156, 373] on div "DB01 (New Domain)" at bounding box center [248, 373] width 211 height 12
click at [155, 373] on div "DB01 (New Domain)" at bounding box center [248, 373] width 211 height 12
drag, startPoint x: 145, startPoint y: 397, endPoint x: 162, endPoint y: 397, distance: 17.0
click at [162, 397] on div "DB02 (New Domain)" at bounding box center [248, 397] width 211 height 12
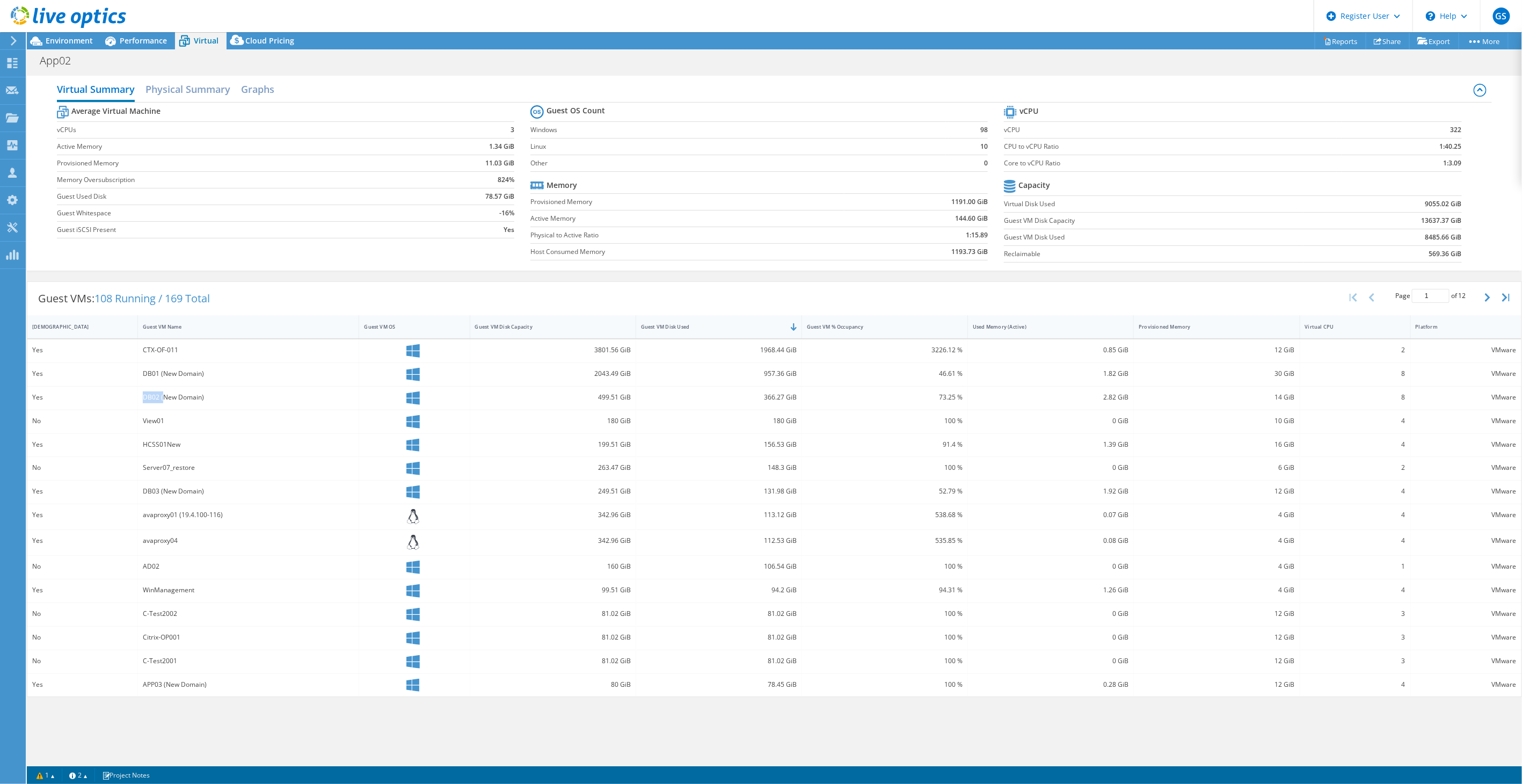
drag, startPoint x: 162, startPoint y: 397, endPoint x: 154, endPoint y: 397, distance: 8.0
click at [154, 397] on div "DB02 (New Domain)" at bounding box center [248, 397] width 211 height 12
drag, startPoint x: 759, startPoint y: 350, endPoint x: 798, endPoint y: 351, distance: 39.0
click at [798, 351] on div "1968.44 GiB" at bounding box center [719, 350] width 166 height 23
drag, startPoint x: 798, startPoint y: 351, endPoint x: 766, endPoint y: 372, distance: 38.3
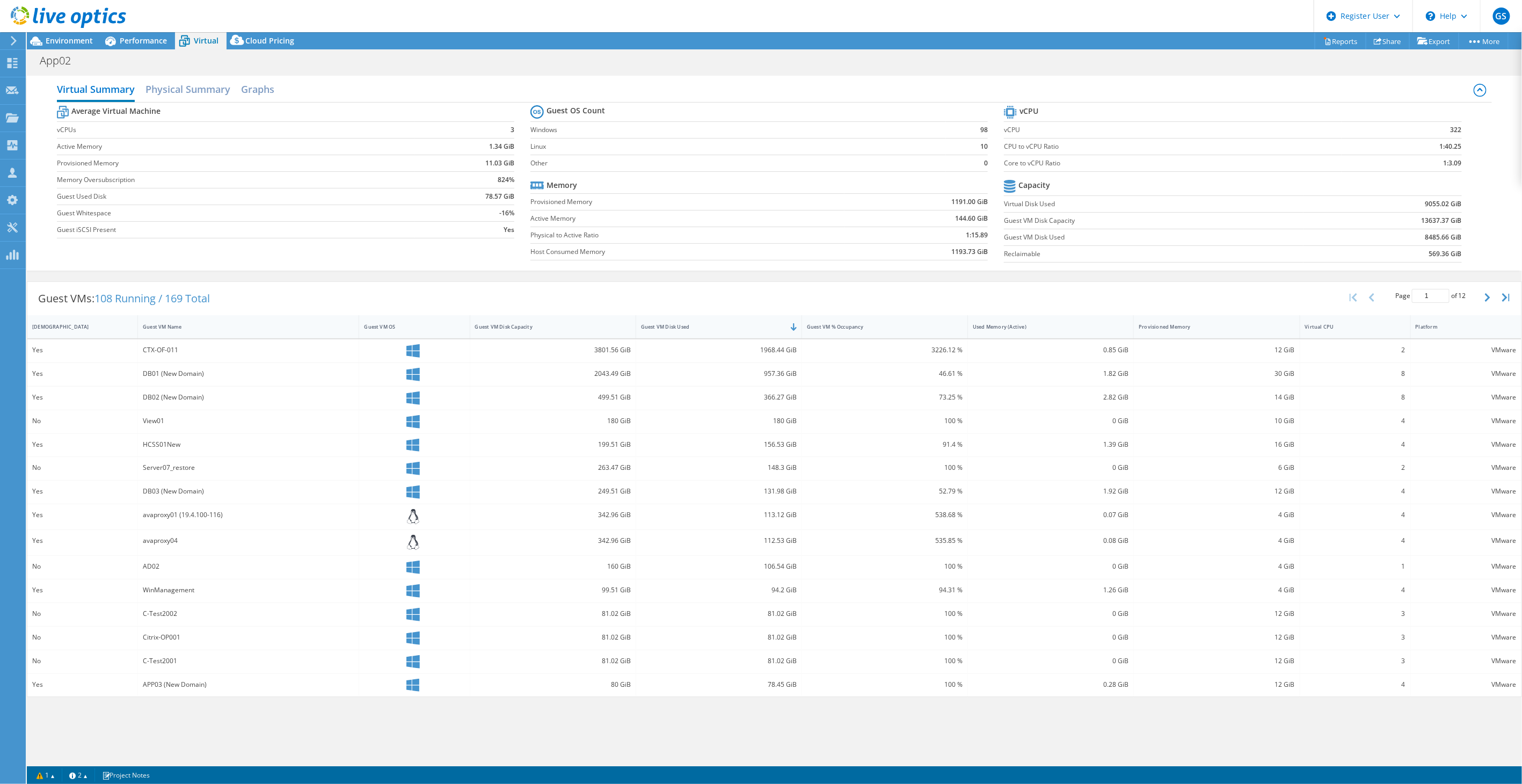
click at [766, 372] on div "957.36 GiB" at bounding box center [719, 373] width 156 height 12
drag, startPoint x: 765, startPoint y: 373, endPoint x: 786, endPoint y: 373, distance: 21.0
click at [786, 373] on div "957.36 GiB" at bounding box center [719, 373] width 156 height 12
drag, startPoint x: 785, startPoint y: 373, endPoint x: 769, endPoint y: 397, distance: 28.8
click at [769, 397] on div "366.27 GiB" at bounding box center [719, 397] width 156 height 12
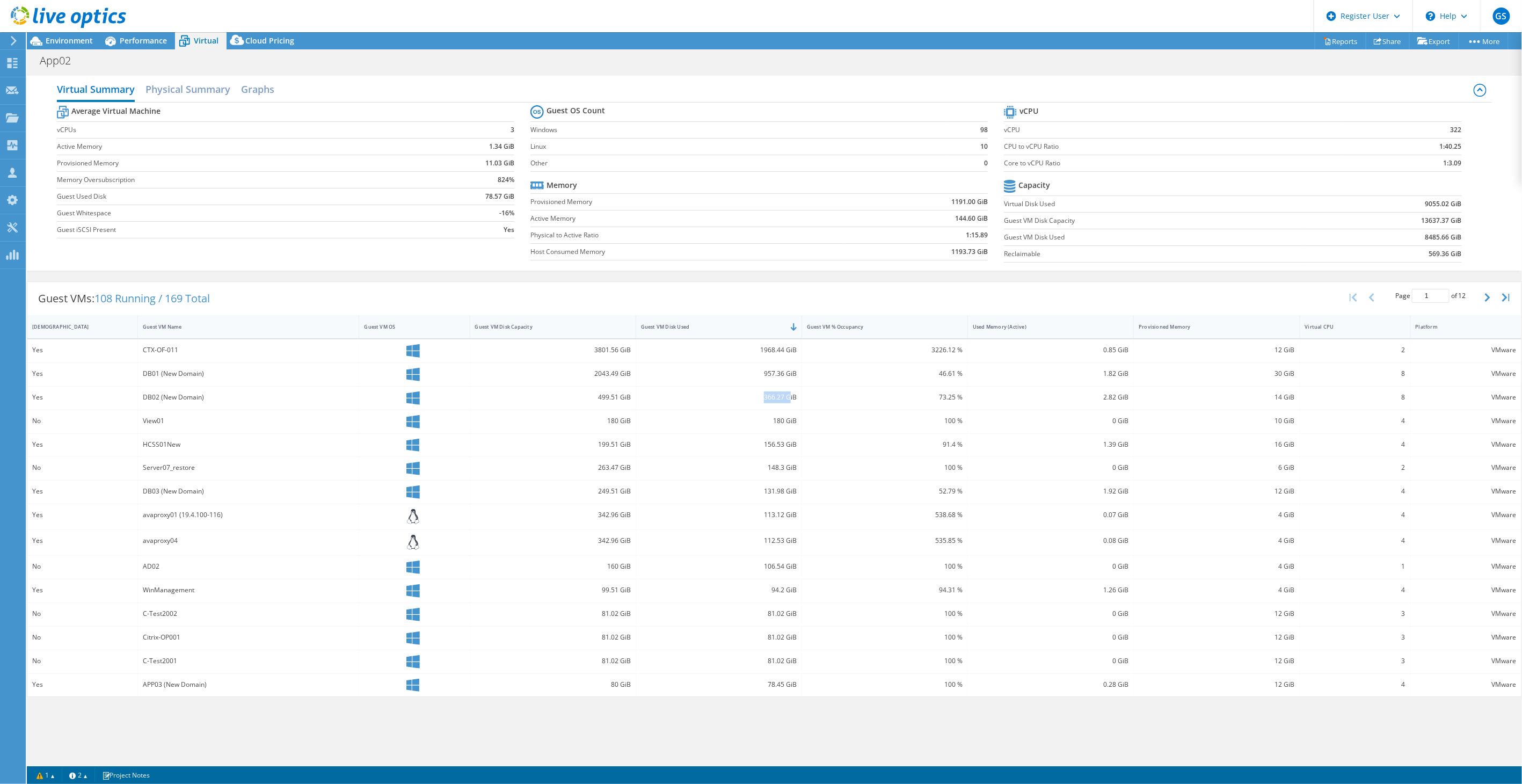
drag, startPoint x: 765, startPoint y: 396, endPoint x: 791, endPoint y: 392, distance: 26.3
click at [791, 392] on div "366.27 GiB" at bounding box center [719, 397] width 156 height 12
drag, startPoint x: 791, startPoint y: 392, endPoint x: 773, endPoint y: 395, distance: 18.2
click at [773, 395] on div "366.27 GiB" at bounding box center [719, 397] width 156 height 12
click at [63, 44] on span "Environment" at bounding box center [69, 40] width 47 height 10
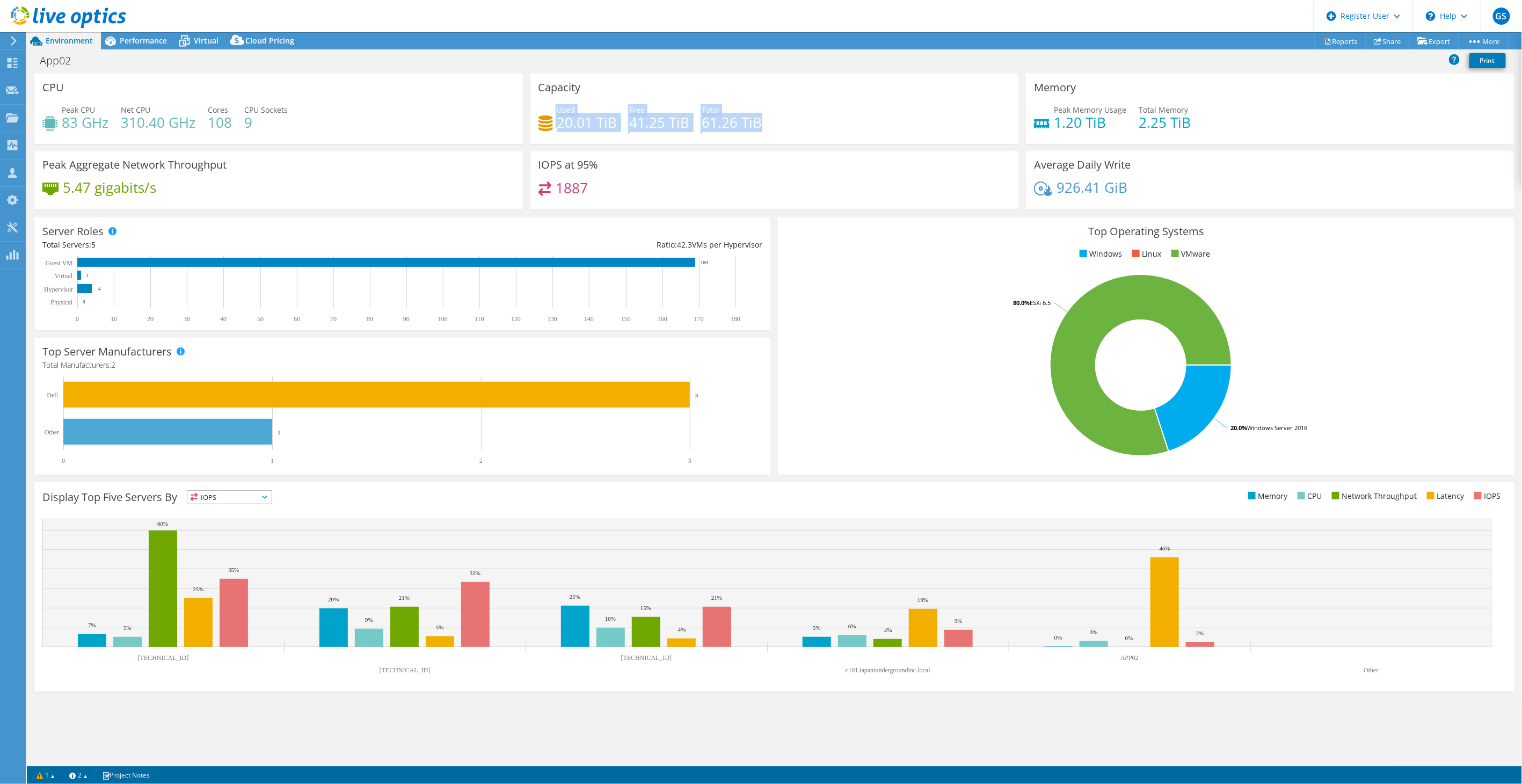
drag, startPoint x: 530, startPoint y: 116, endPoint x: 781, endPoint y: 119, distance: 251.0
click at [781, 119] on div "Capacity Used 20.01 TiB Free 41.25 TiB Total 61.26 TiB" at bounding box center [775, 108] width 489 height 70
drag, startPoint x: 781, startPoint y: 119, endPoint x: 775, endPoint y: 126, distance: 9.2
click at [775, 126] on div "Used 20.01 TiB Free 41.25 TiB Total 61.26 TiB" at bounding box center [775, 121] width 473 height 35
click at [126, 39] on span "Performance" at bounding box center [144, 40] width 47 height 10
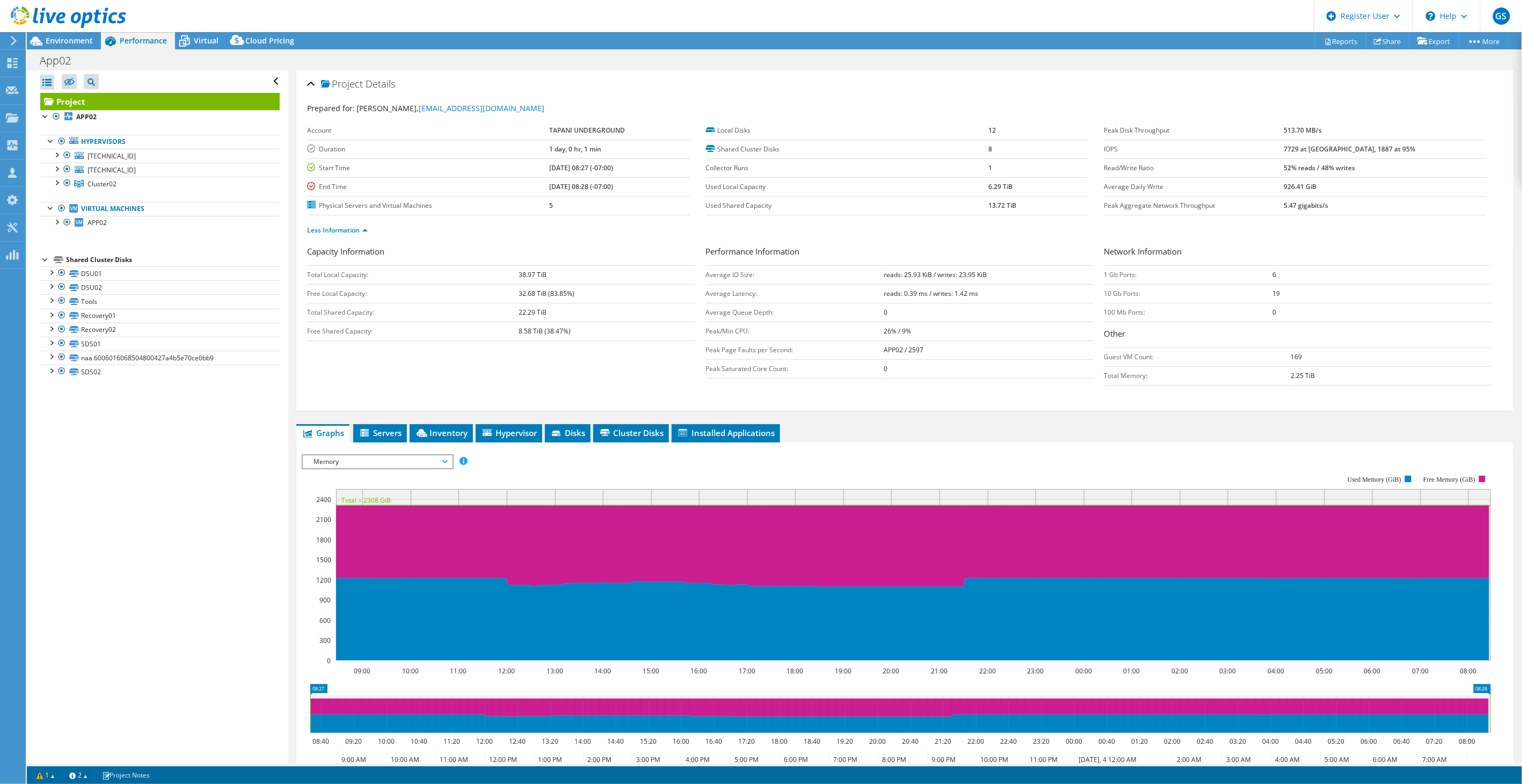
click at [344, 456] on span "Memory" at bounding box center [378, 462] width 138 height 13
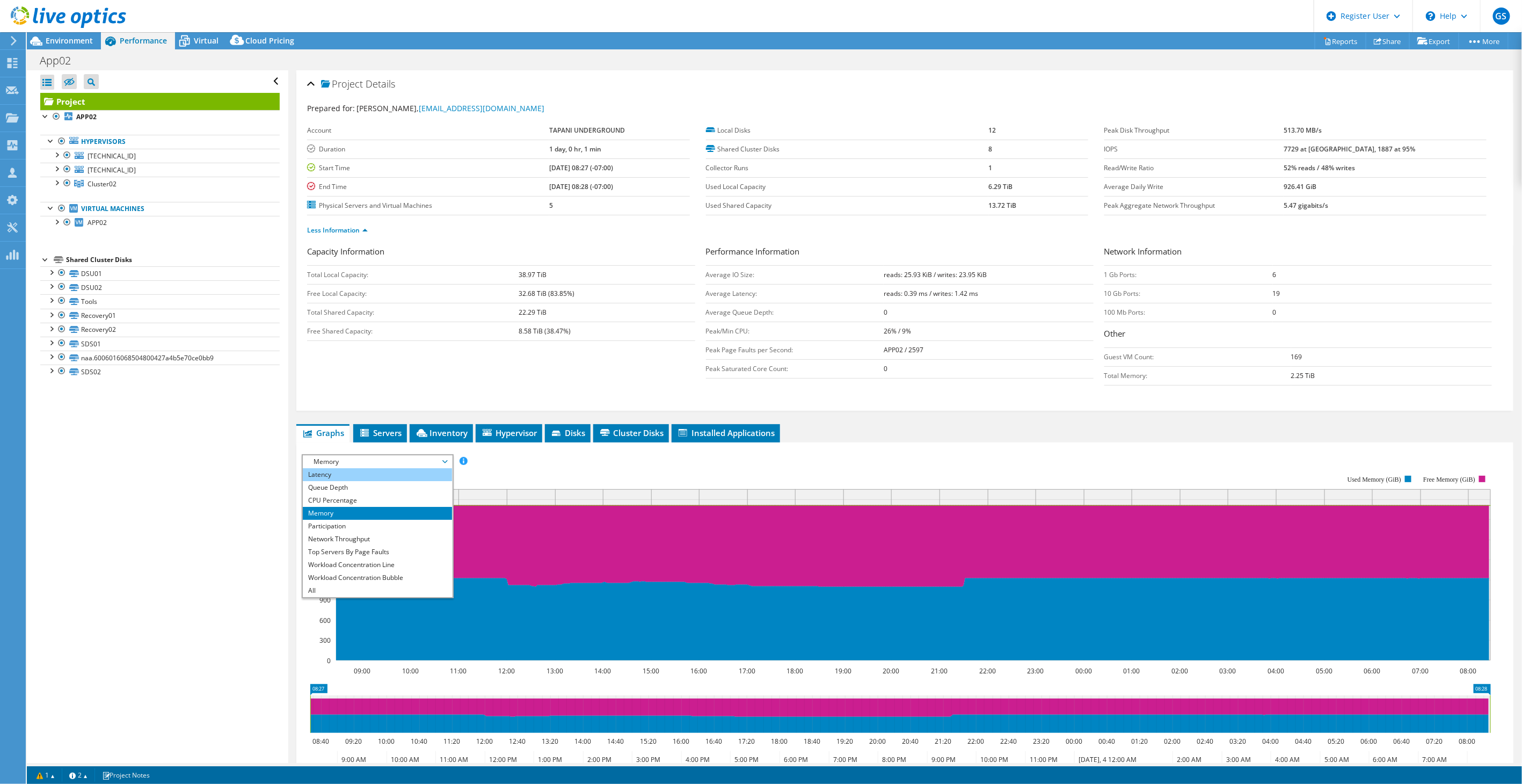
click at [338, 474] on li "Latency" at bounding box center [377, 474] width 149 height 13
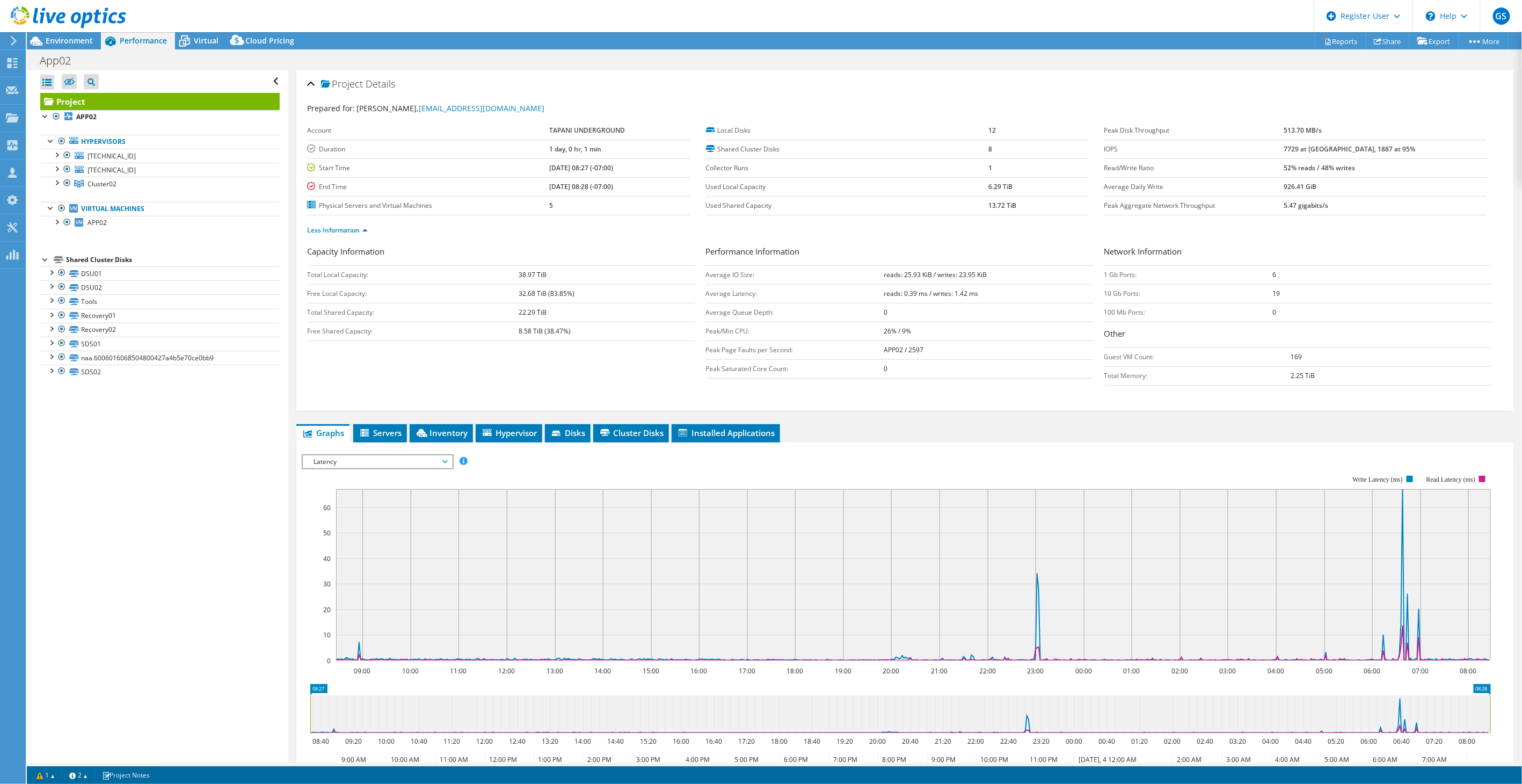
click at [344, 456] on span "Latency" at bounding box center [378, 462] width 138 height 13
click at [328, 464] on span "Latency" at bounding box center [378, 462] width 138 height 13
click at [336, 460] on span "Latency" at bounding box center [378, 462] width 138 height 13
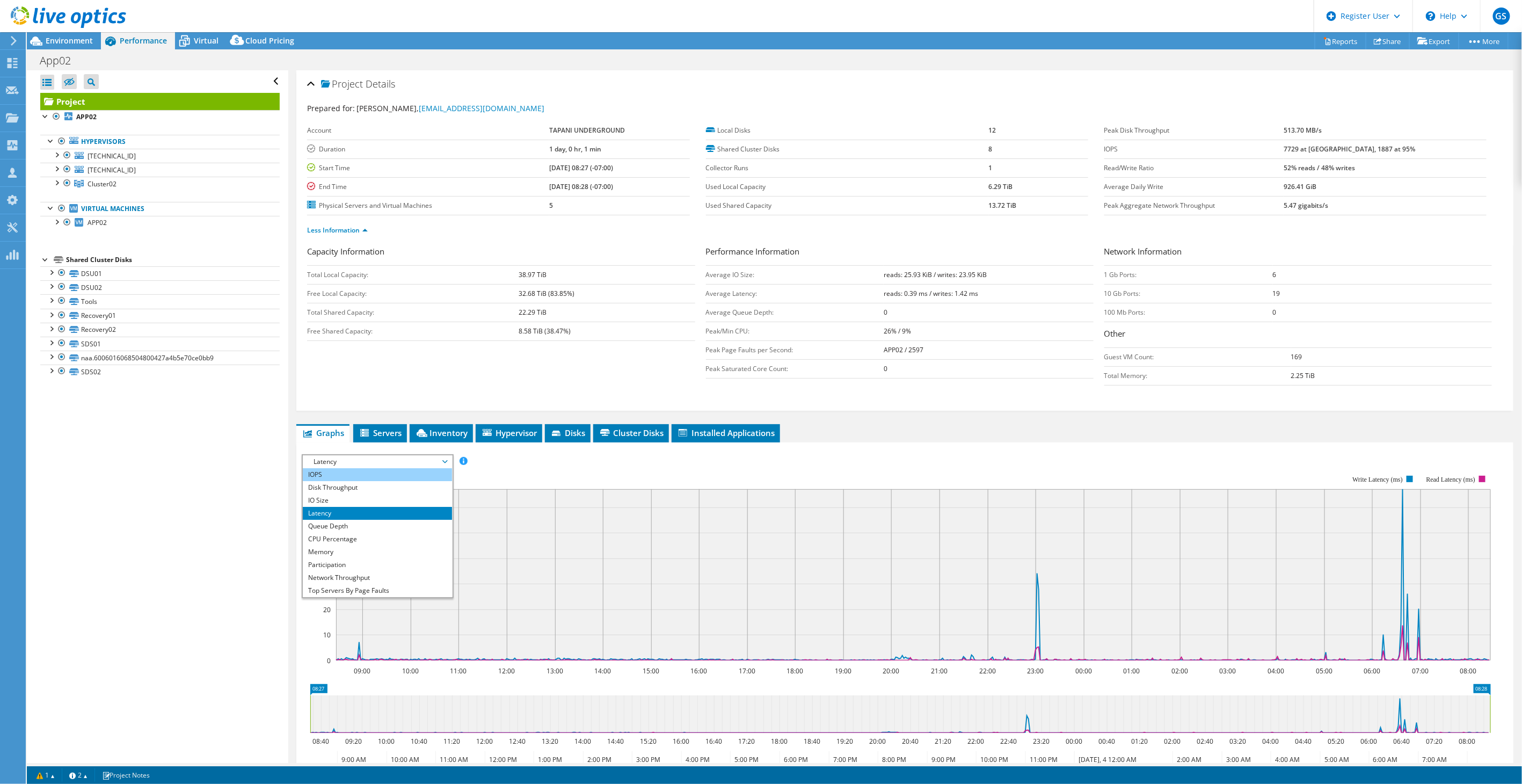
click at [324, 473] on li "IOPS" at bounding box center [377, 474] width 149 height 13
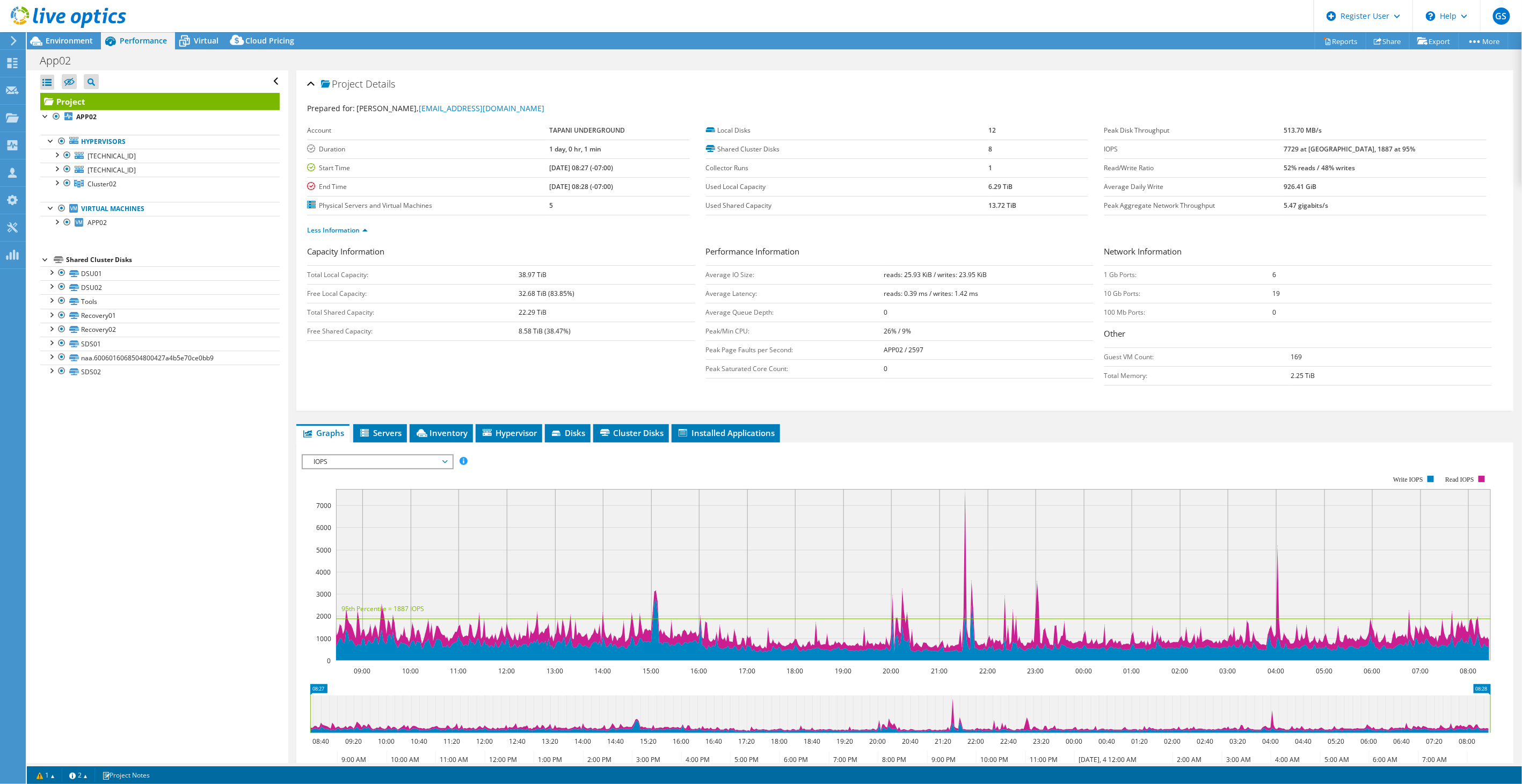
drag, startPoint x: 1318, startPoint y: 148, endPoint x: 1356, endPoint y: 147, distance: 38.0
click at [1356, 147] on tr "IOPS 7729 at [GEOGRAPHIC_DATA], 1887 at 95%" at bounding box center [1295, 149] width 382 height 19
drag, startPoint x: 1355, startPoint y: 147, endPoint x: 1342, endPoint y: 147, distance: 13.0
click at [1344, 149] on b "7729 at [GEOGRAPHIC_DATA], 1887 at 95%" at bounding box center [1349, 148] width 132 height 9
click at [1331, 149] on b "7729 at [GEOGRAPHIC_DATA], 1887 at 95%" at bounding box center [1349, 148] width 132 height 9
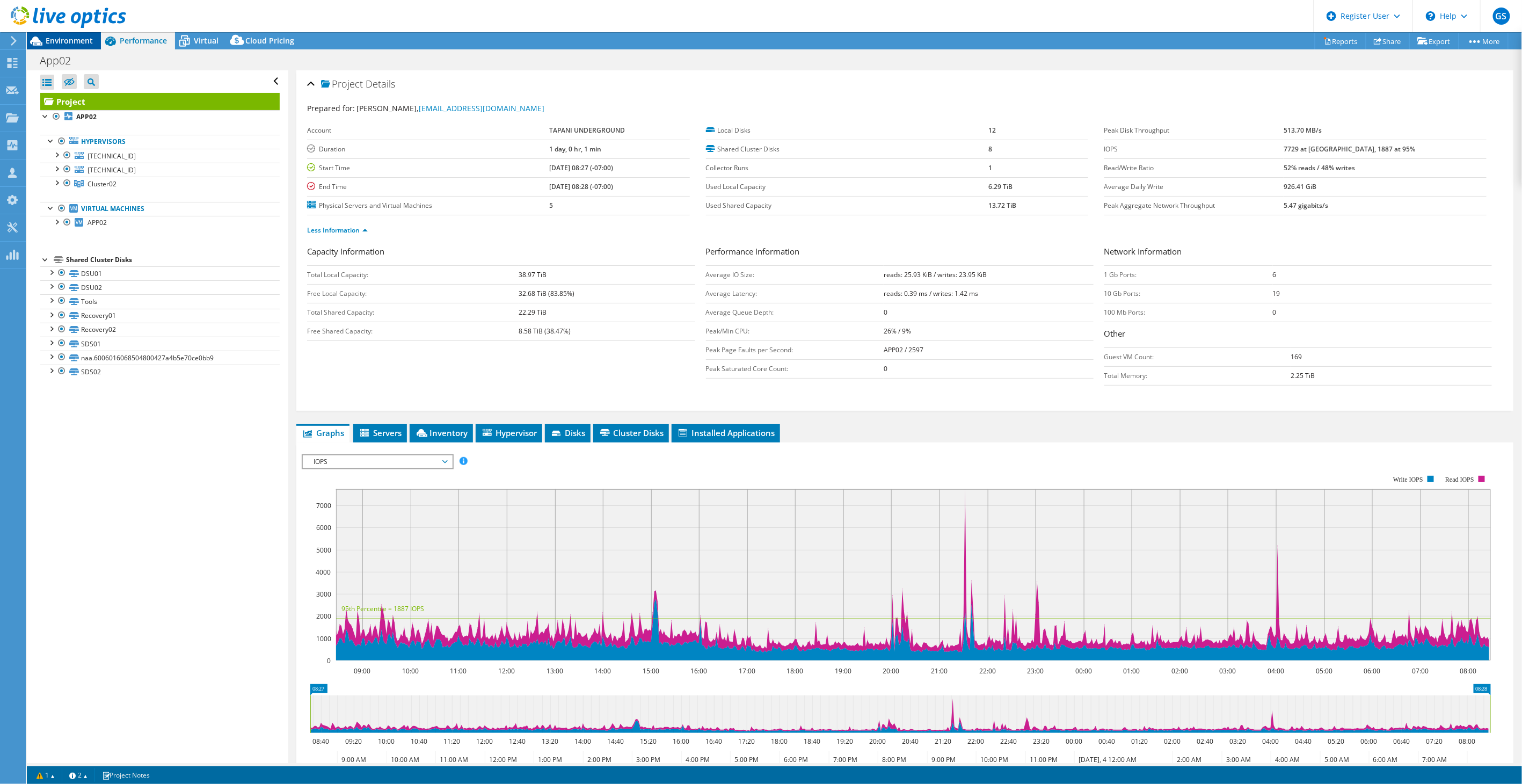
click at [73, 38] on span "Environment" at bounding box center [69, 40] width 47 height 10
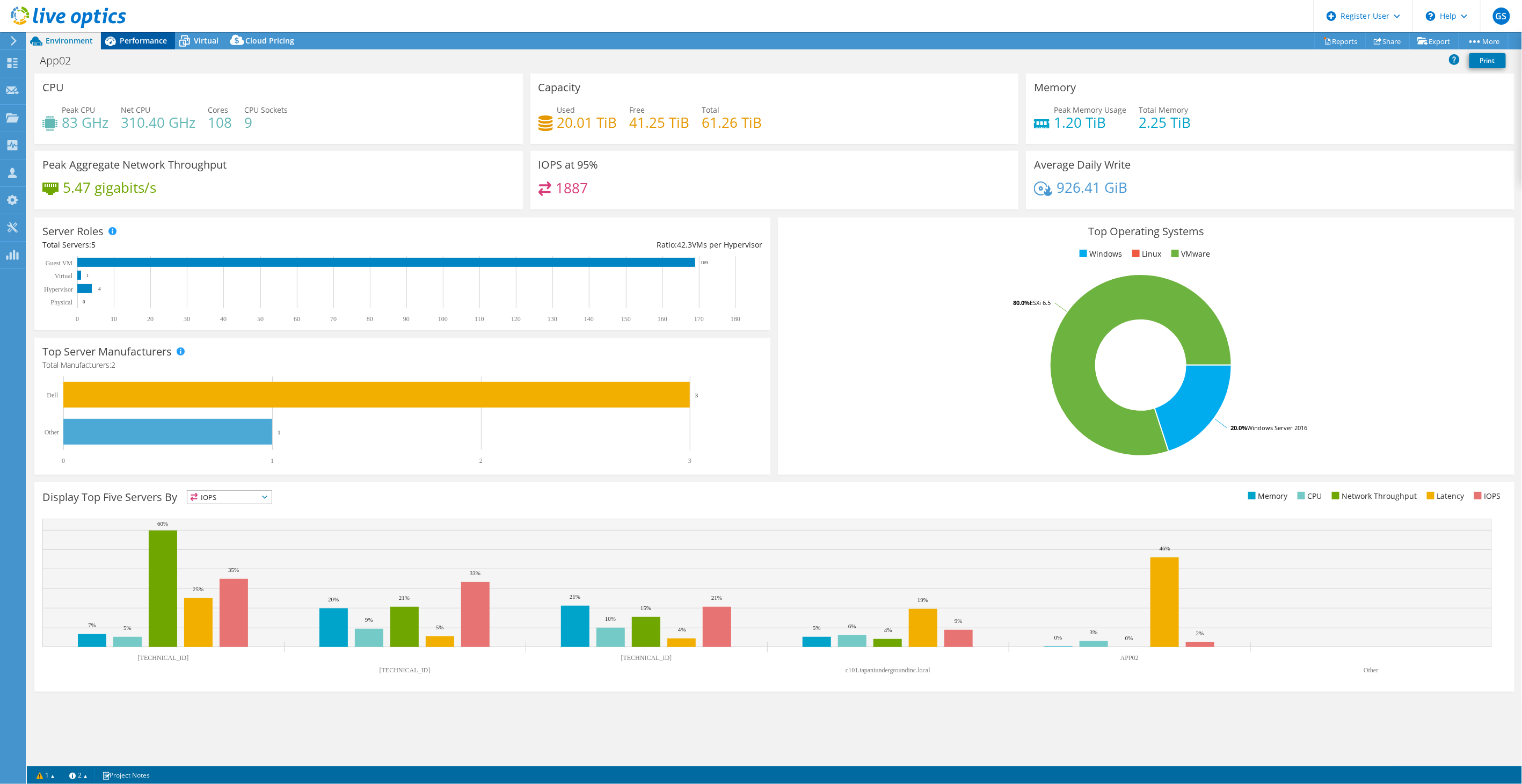
click at [148, 40] on span "Performance" at bounding box center [144, 40] width 47 height 10
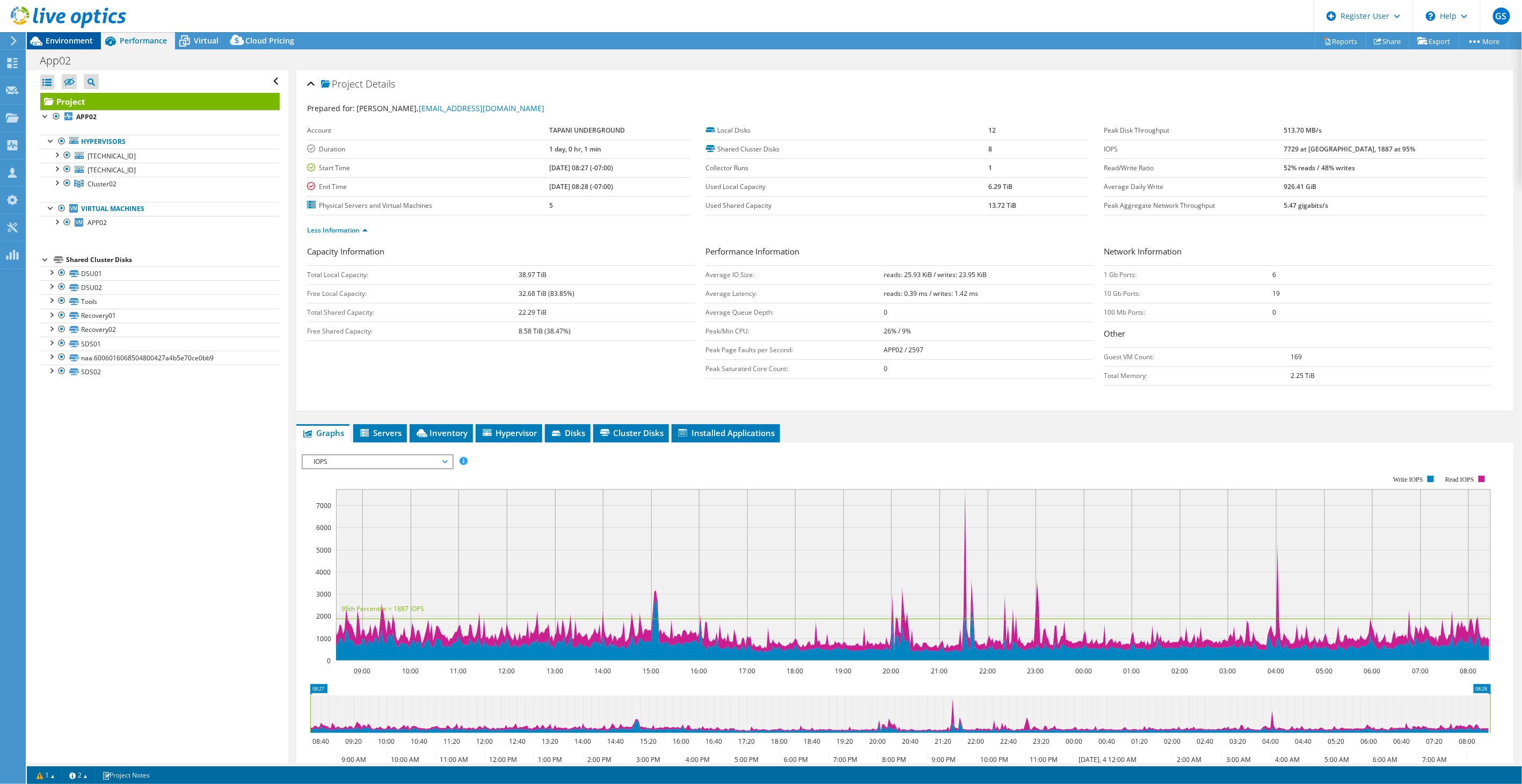
click at [67, 37] on span "Environment" at bounding box center [69, 40] width 47 height 10
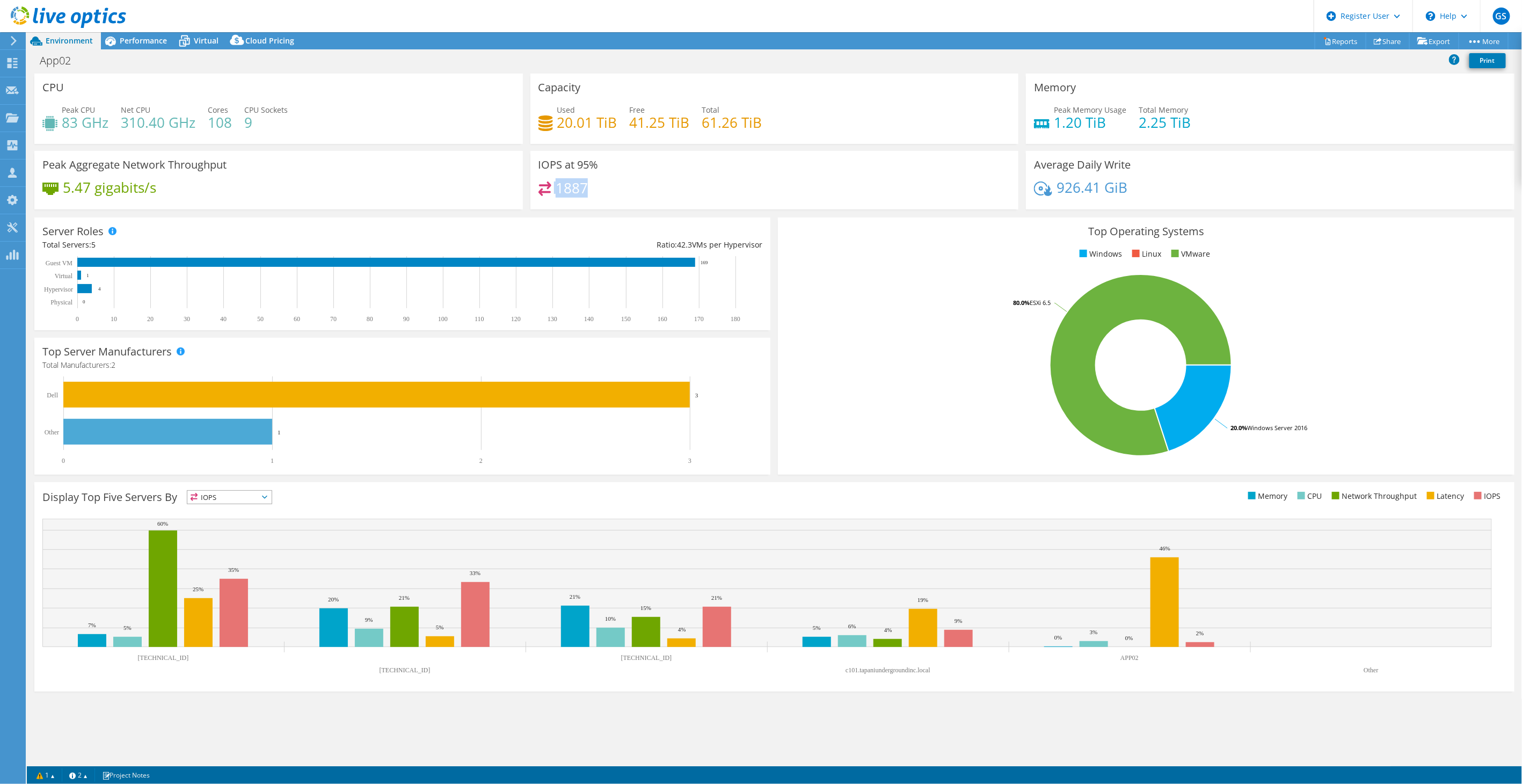
drag, startPoint x: 552, startPoint y: 191, endPoint x: 595, endPoint y: 190, distance: 43.0
click at [595, 190] on div "1887" at bounding box center [775, 193] width 473 height 23
drag, startPoint x: 595, startPoint y: 190, endPoint x: 566, endPoint y: 190, distance: 29.0
click at [566, 190] on h4 "1887" at bounding box center [571, 188] width 32 height 12
click at [135, 43] on span "Performance" at bounding box center [144, 40] width 47 height 10
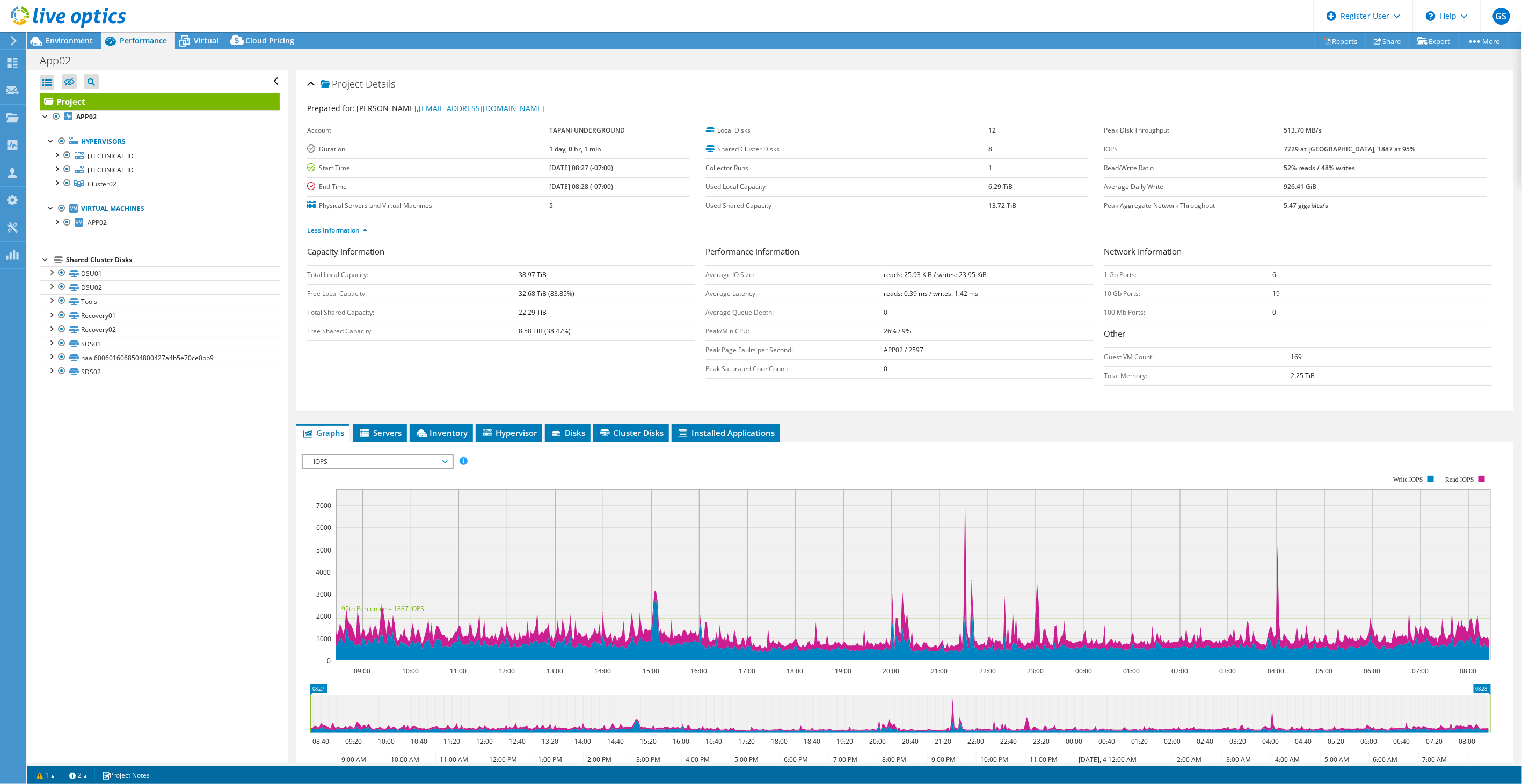
drag, startPoint x: 1319, startPoint y: 148, endPoint x: 1365, endPoint y: 147, distance: 46.0
click at [1365, 147] on tr "IOPS 7729 at [GEOGRAPHIC_DATA], 1887 at 95%" at bounding box center [1295, 149] width 382 height 19
drag, startPoint x: 1365, startPoint y: 147, endPoint x: 1349, endPoint y: 149, distance: 16.1
click at [1349, 149] on b "7729 at [GEOGRAPHIC_DATA], 1887 at 95%" at bounding box center [1349, 148] width 132 height 9
